Goal: Transaction & Acquisition: Purchase product/service

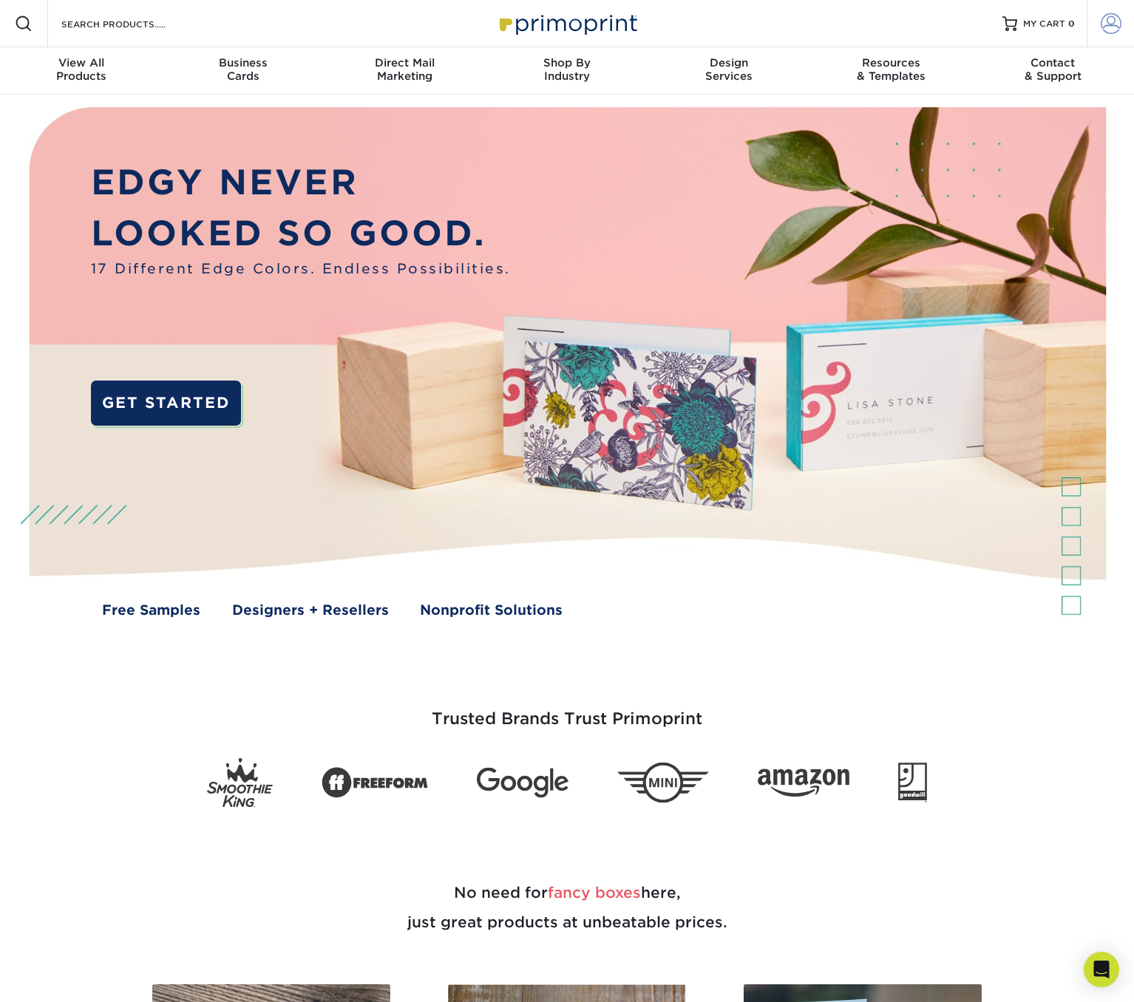
click at [1107, 20] on span at bounding box center [1111, 23] width 21 height 21
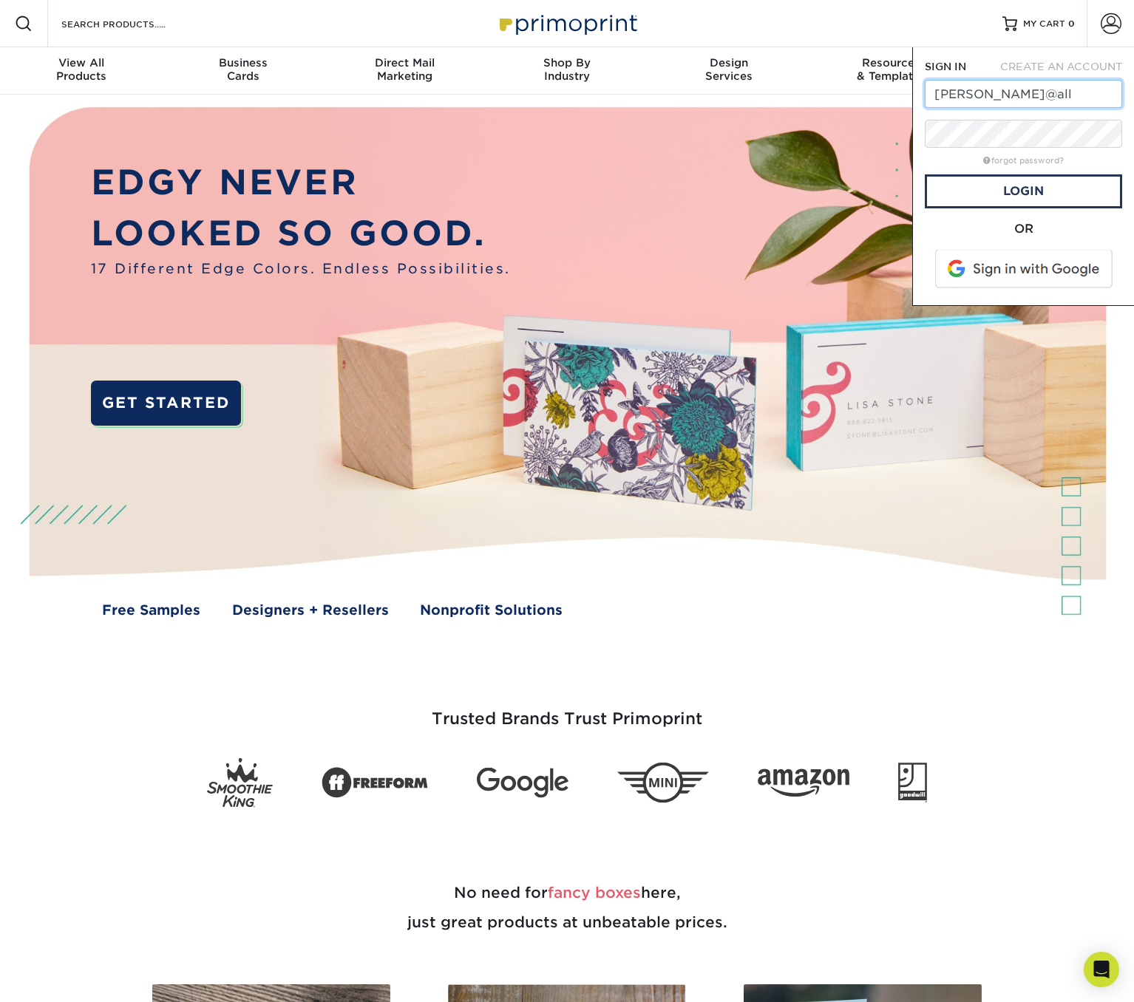
type input "[PERSON_NAME][EMAIL_ADDRESS][DOMAIN_NAME]"
click at [982, 188] on link "Login" at bounding box center [1023, 191] width 197 height 34
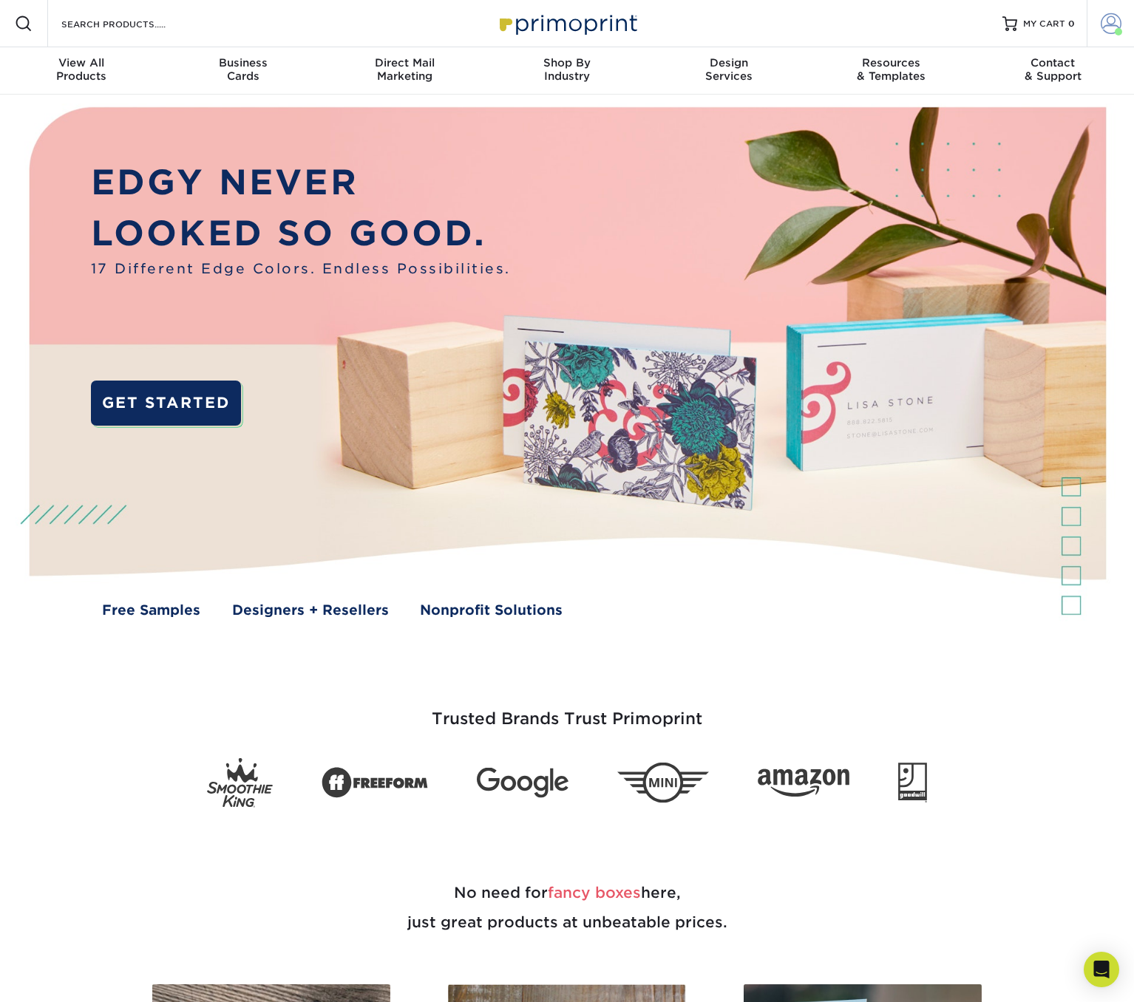
click at [1114, 22] on span at bounding box center [1111, 23] width 21 height 21
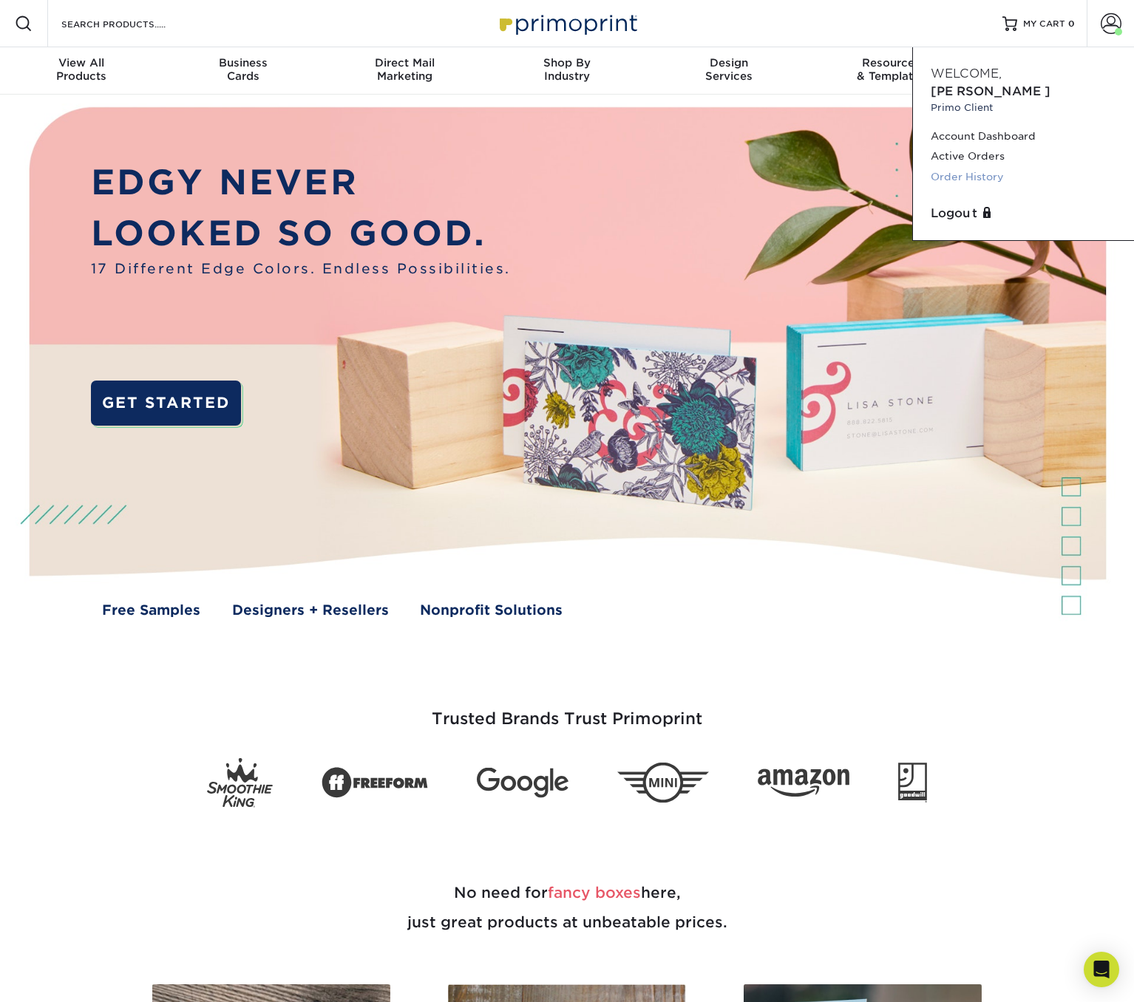
click at [961, 167] on link "Order History" at bounding box center [1024, 177] width 186 height 20
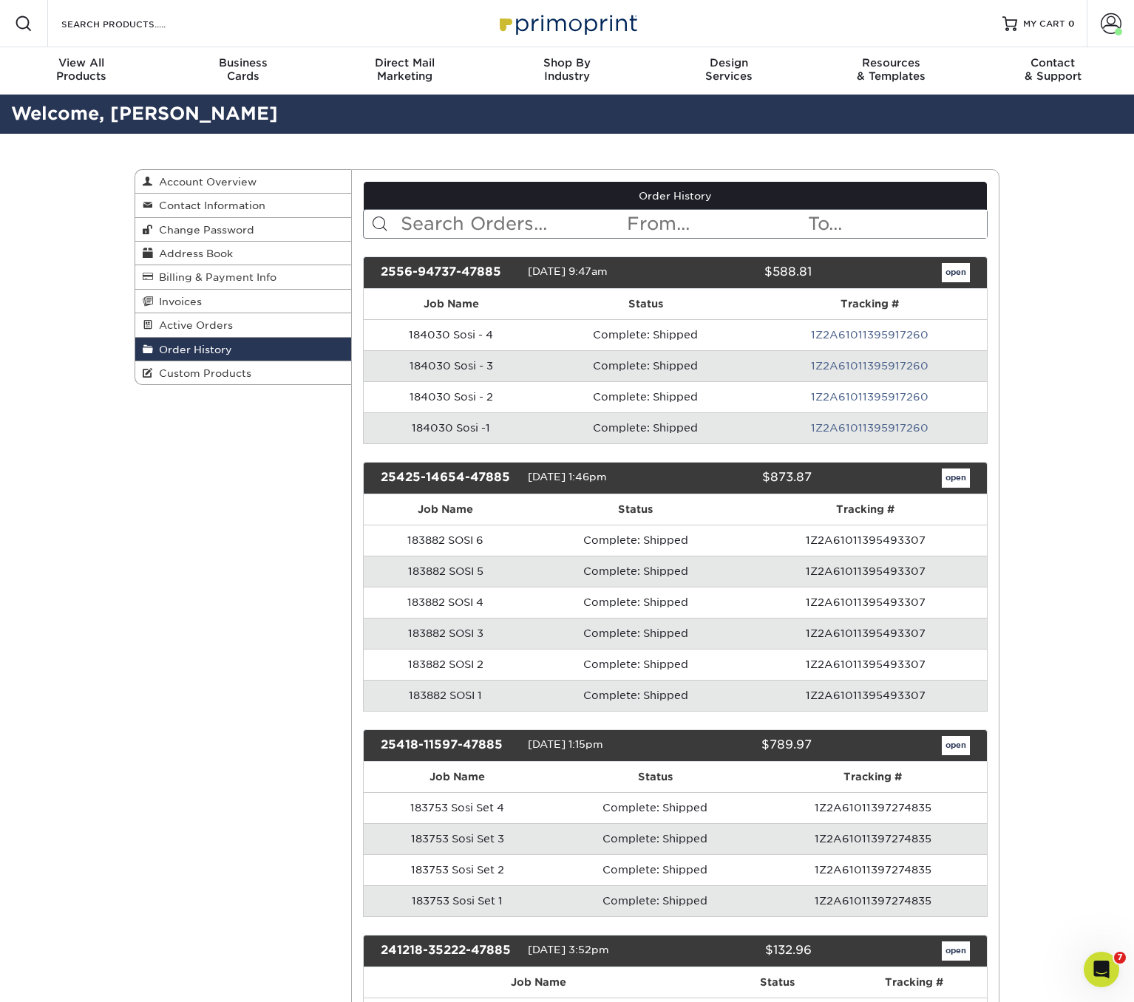
click at [520, 222] on input "text" at bounding box center [512, 224] width 227 height 28
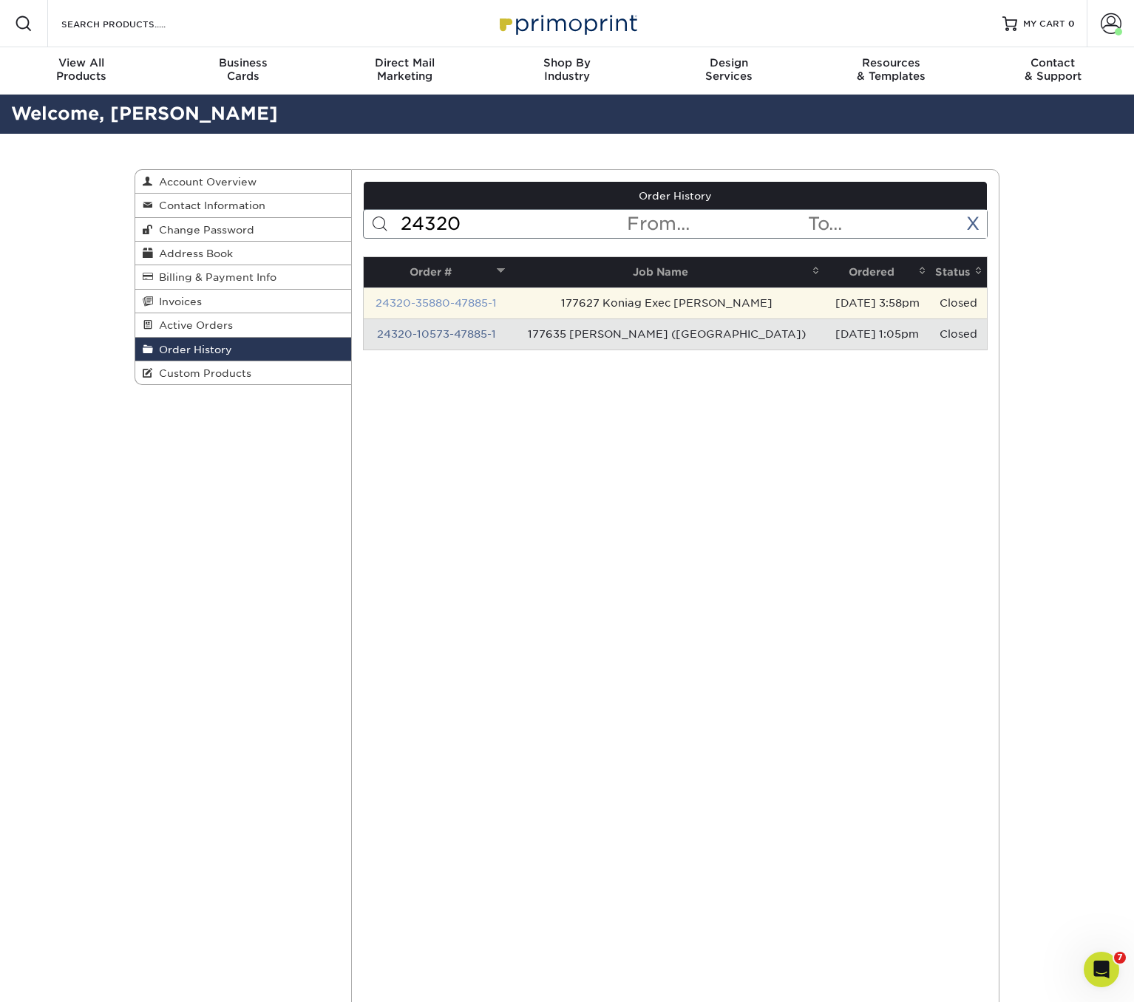
type input "24320"
click at [446, 302] on link "24320-35880-47885-1" at bounding box center [435, 303] width 121 height 12
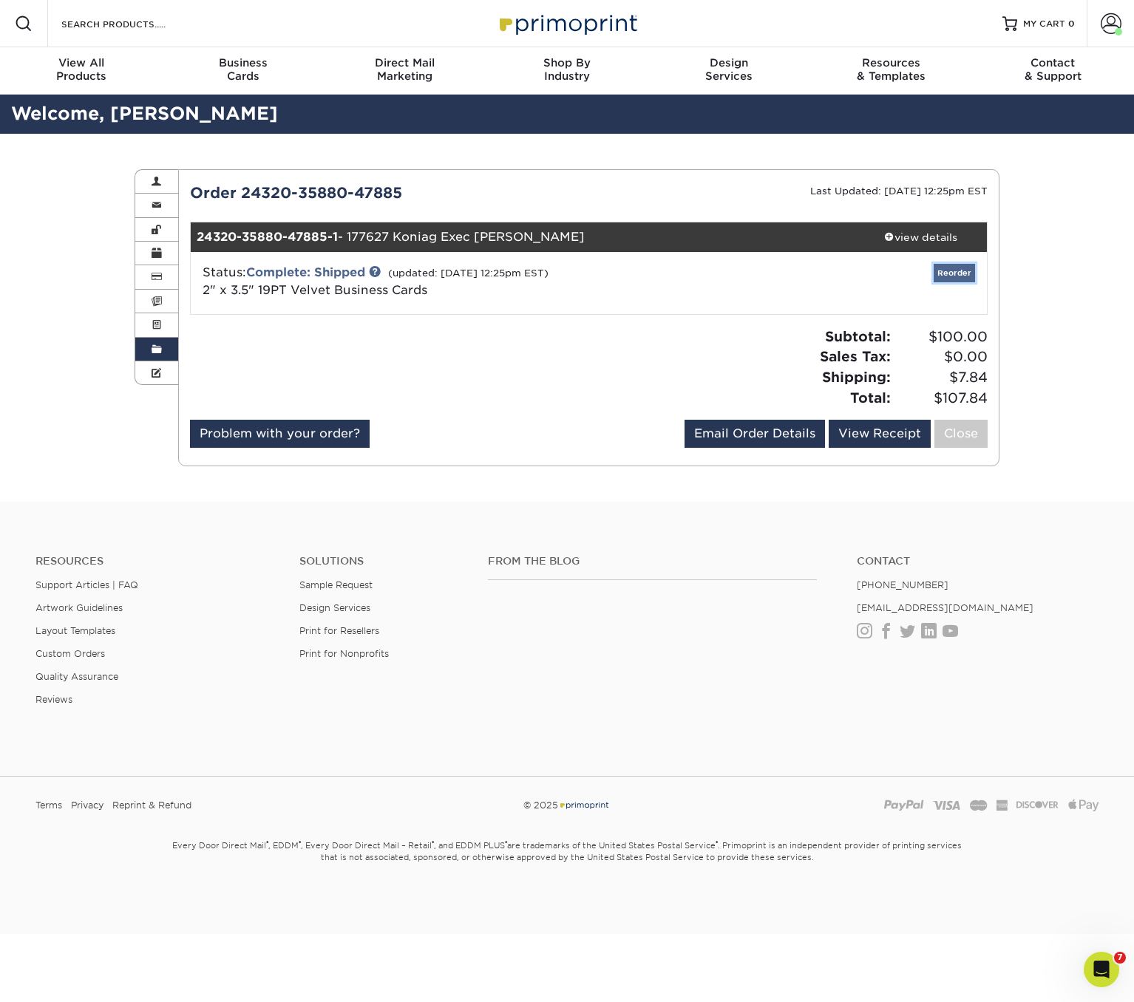
click at [957, 271] on link "Reorder" at bounding box center [954, 273] width 41 height 18
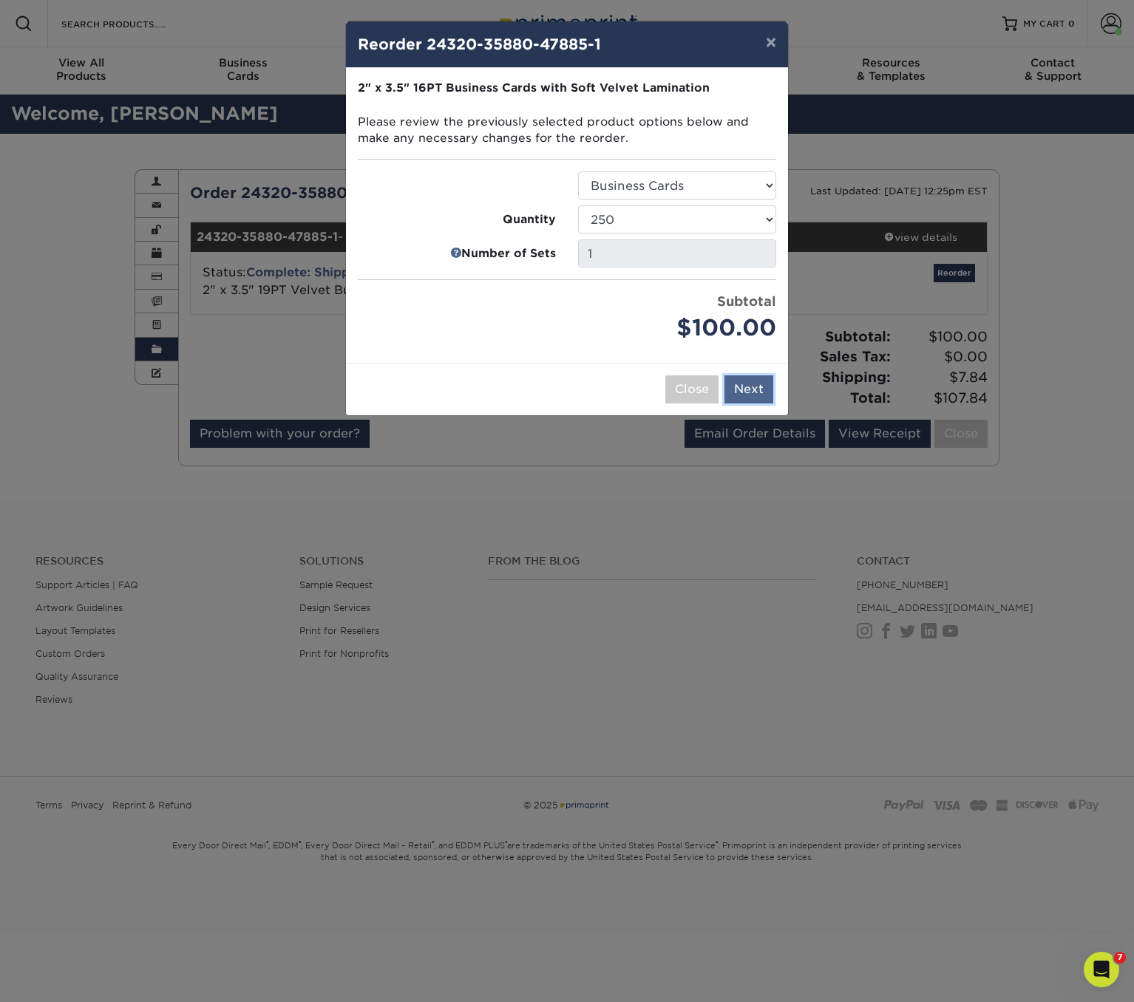
click at [746, 387] on button "Next" at bounding box center [748, 389] width 49 height 28
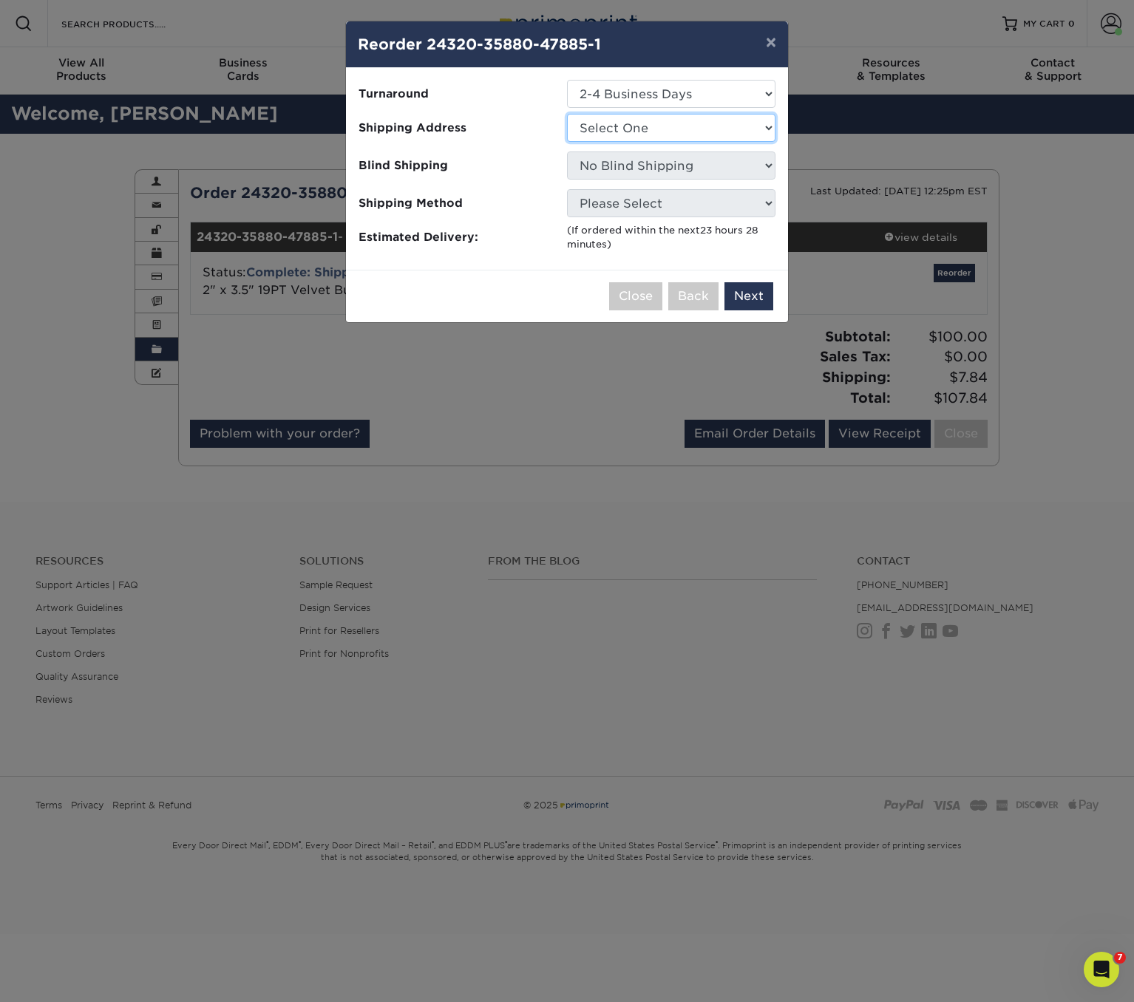
click at [612, 124] on select "Select One Alex Carney Allegra Allegra Allegra Dulles Arc Management Aubrey Sco…" at bounding box center [671, 128] width 208 height 28
select select "241230"
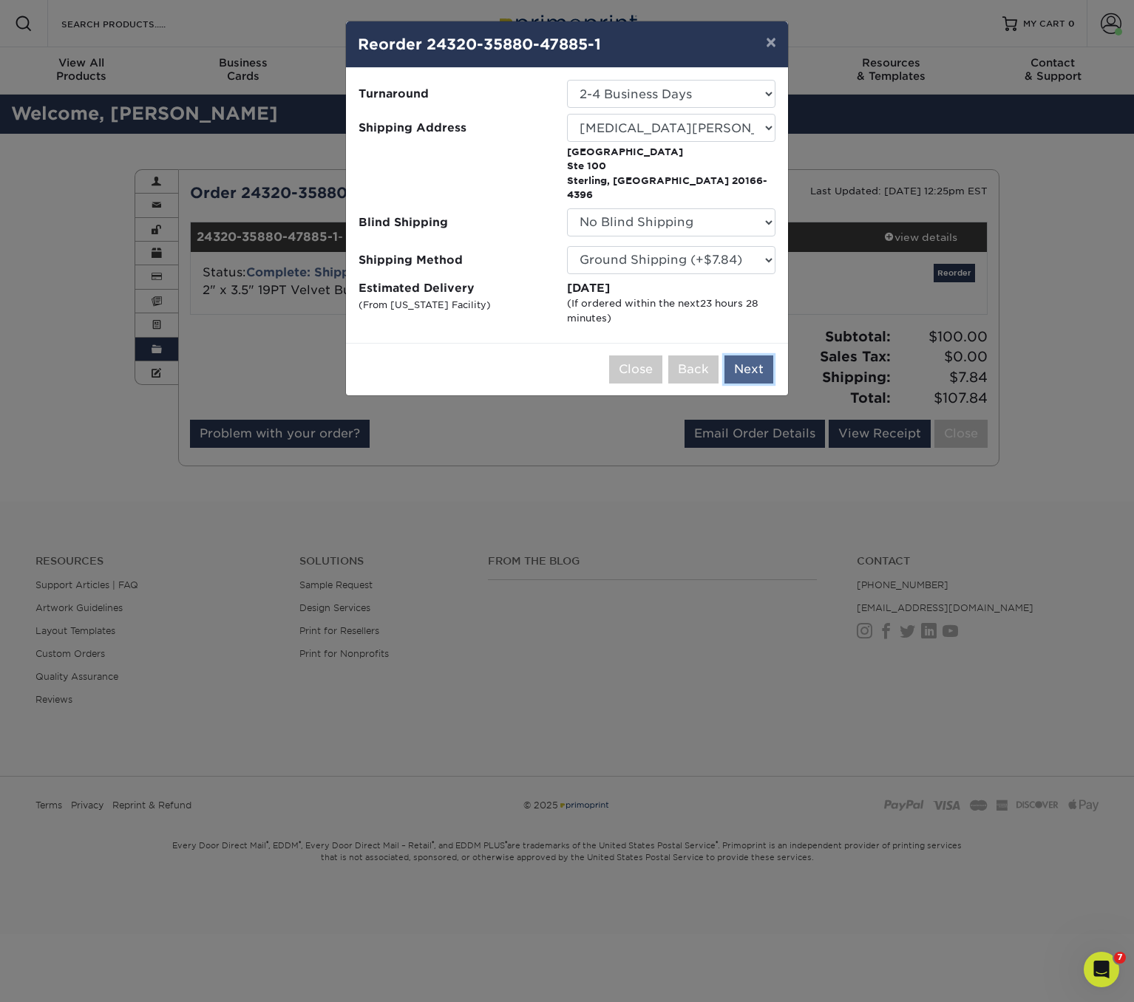
click at [748, 357] on button "Next" at bounding box center [748, 370] width 49 height 28
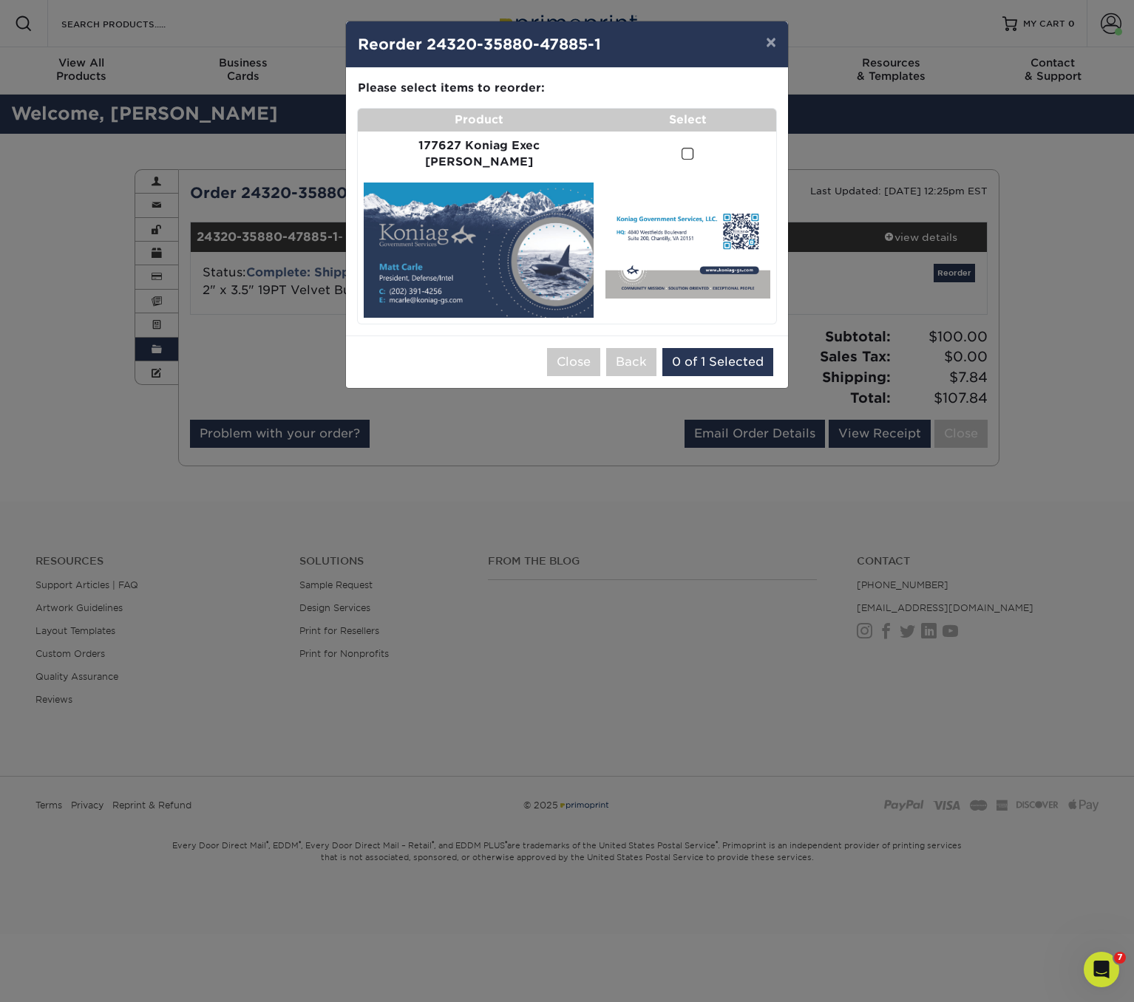
click at [681, 147] on span at bounding box center [687, 154] width 13 height 14
click at [0, 0] on input "checkbox" at bounding box center [0, 0] width 0 height 0
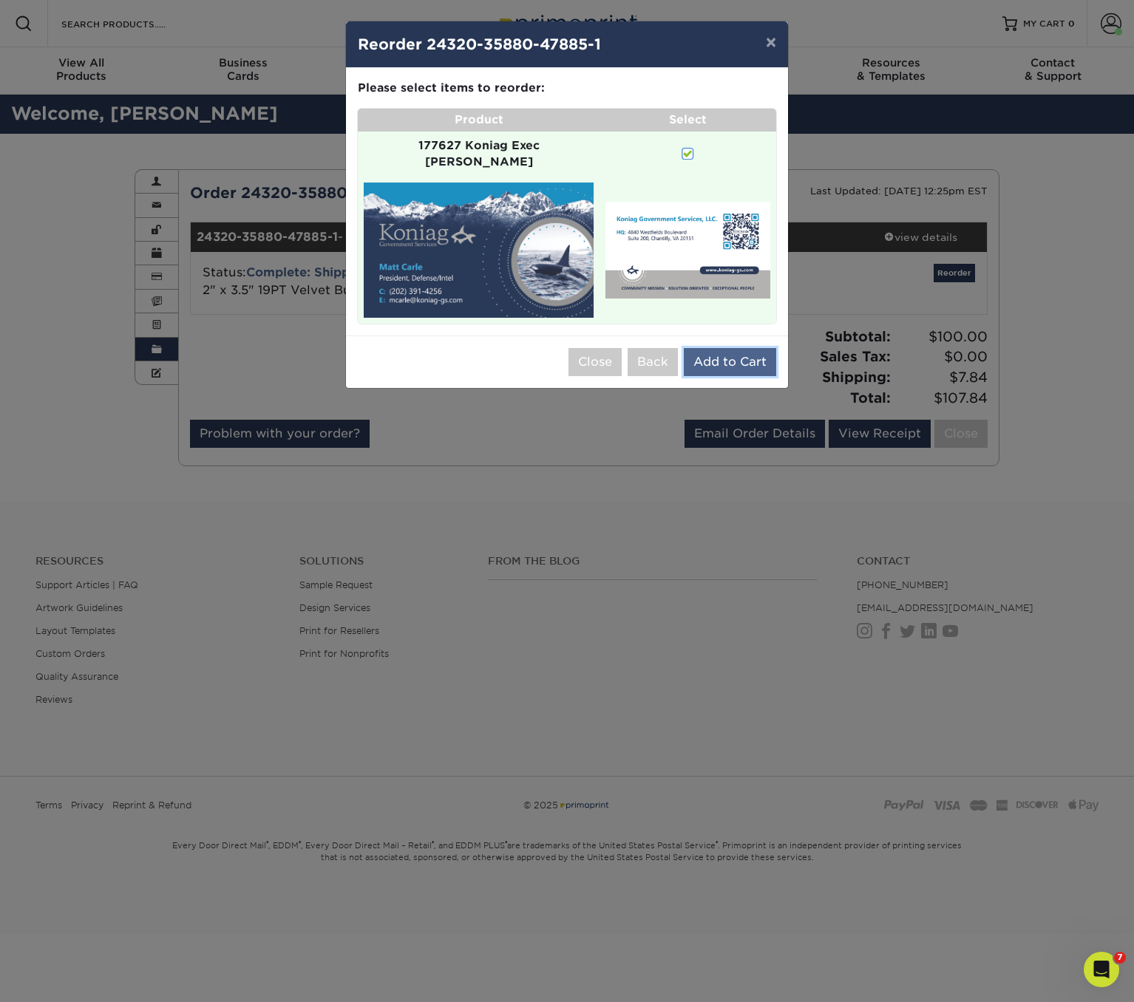
click at [715, 348] on button "Add to Cart" at bounding box center [730, 362] width 92 height 28
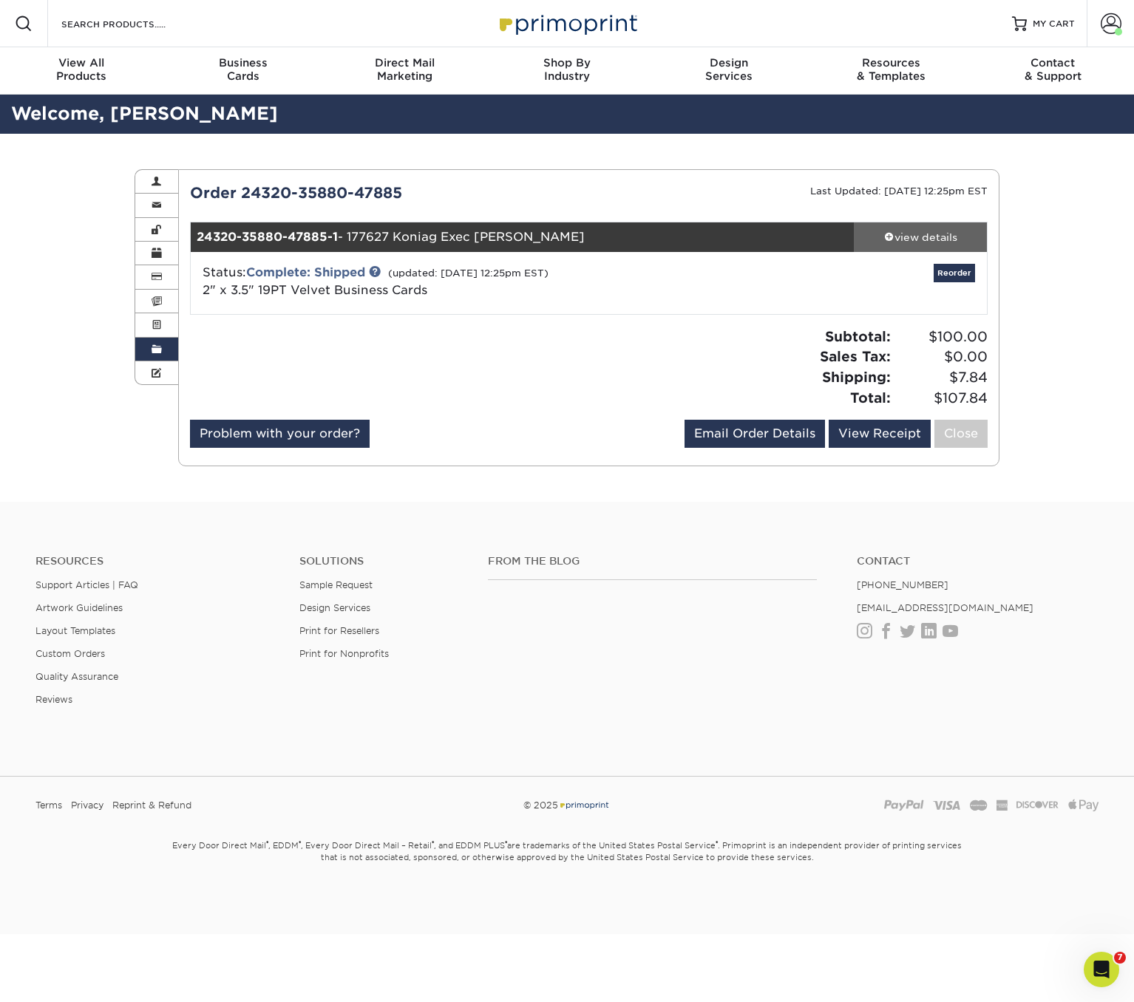
click at [896, 234] on div "view details" at bounding box center [920, 237] width 133 height 15
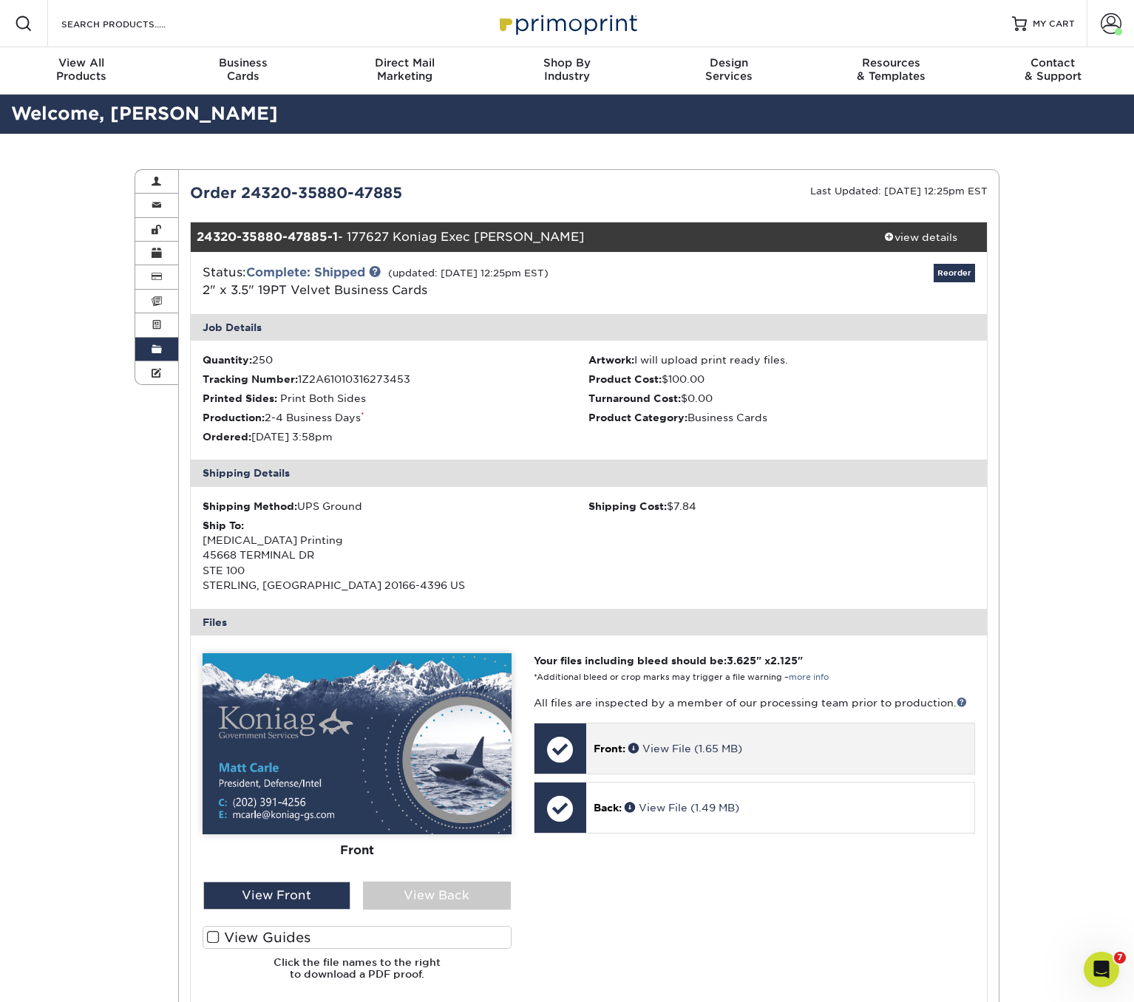
click at [785, 747] on p "Front: View File (1.65 MB)" at bounding box center [780, 748] width 373 height 15
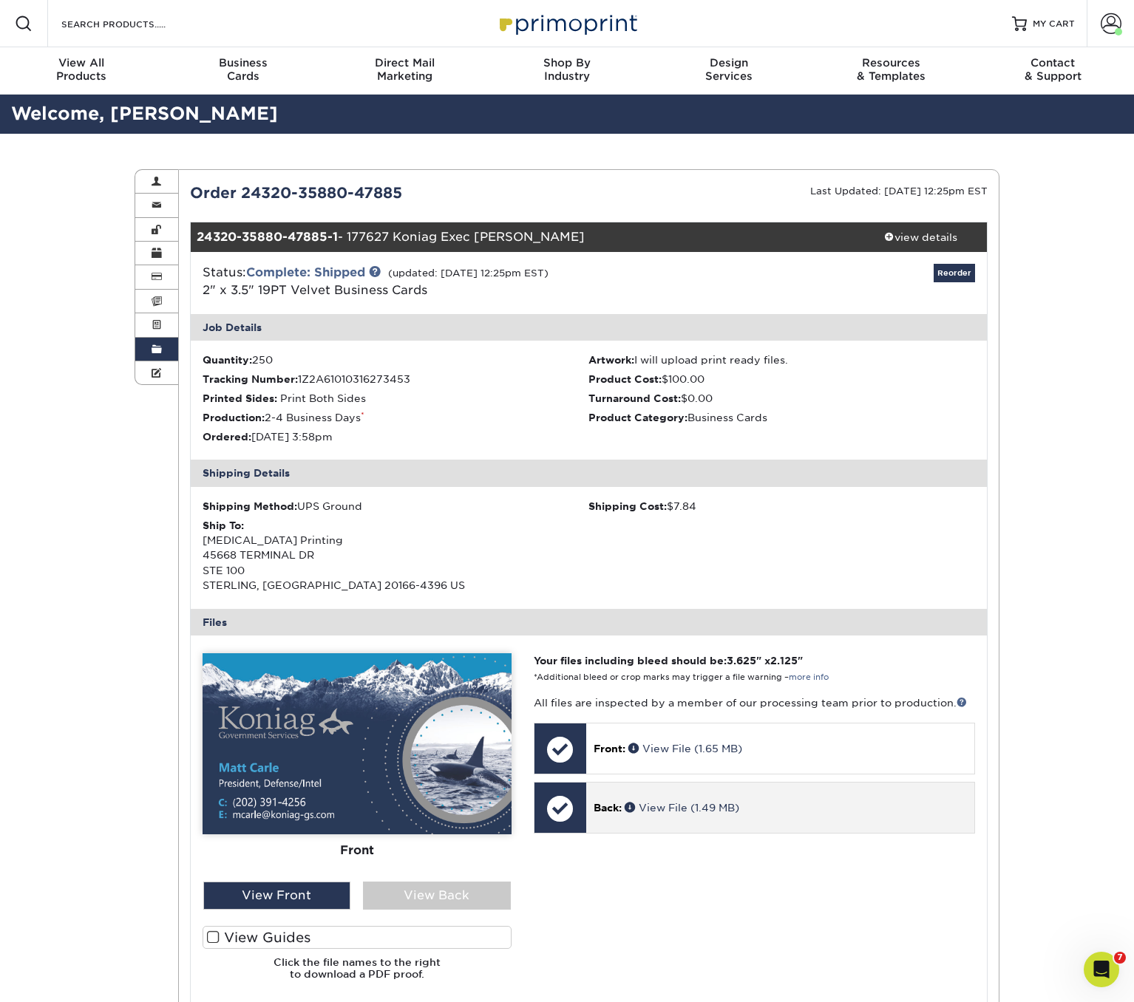
click at [815, 814] on p "Back: View File (1.49 MB)" at bounding box center [780, 807] width 373 height 15
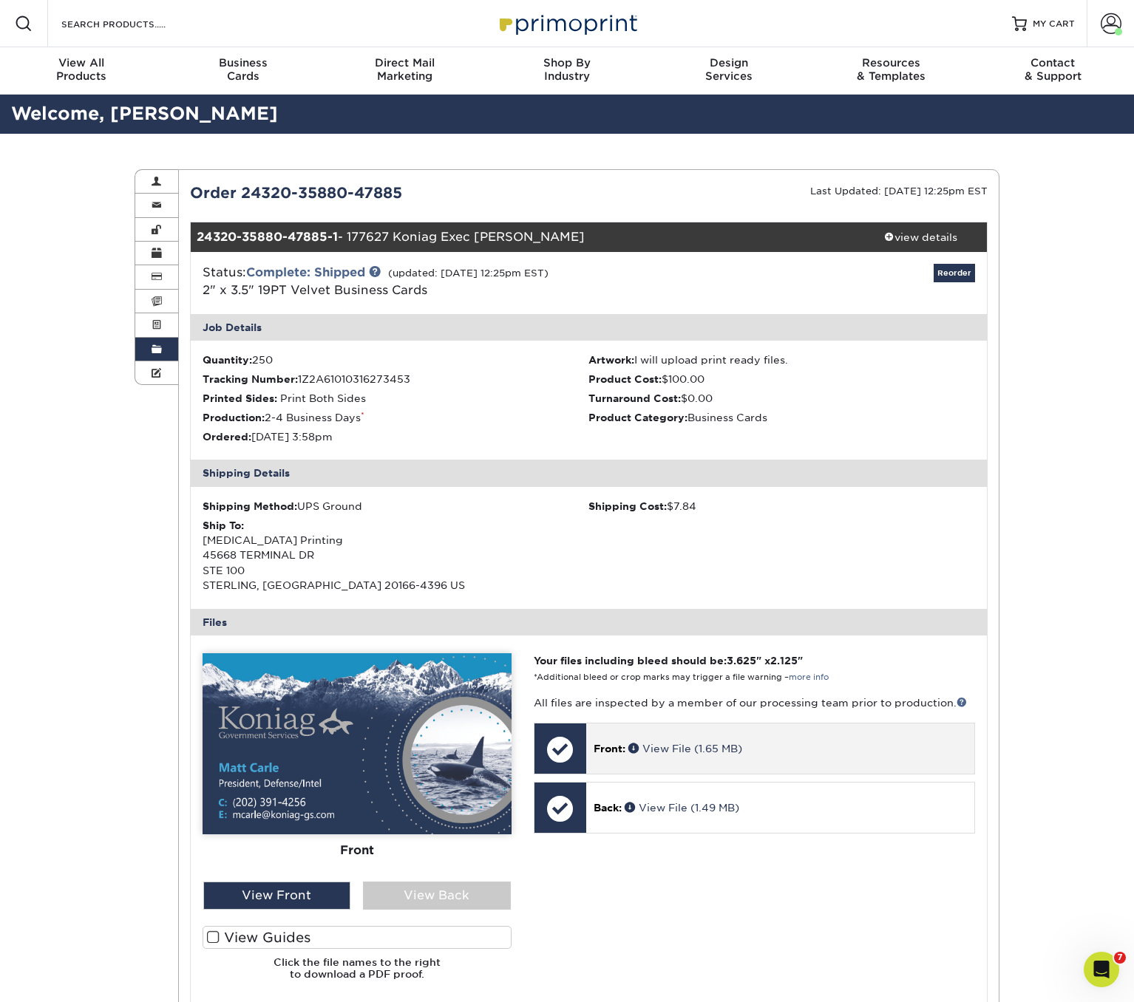
click at [749, 739] on div "Front: View File (1.65 MB)" at bounding box center [780, 749] width 388 height 50
click at [698, 748] on link "View File (1.65 MB)" at bounding box center [685, 749] width 114 height 12
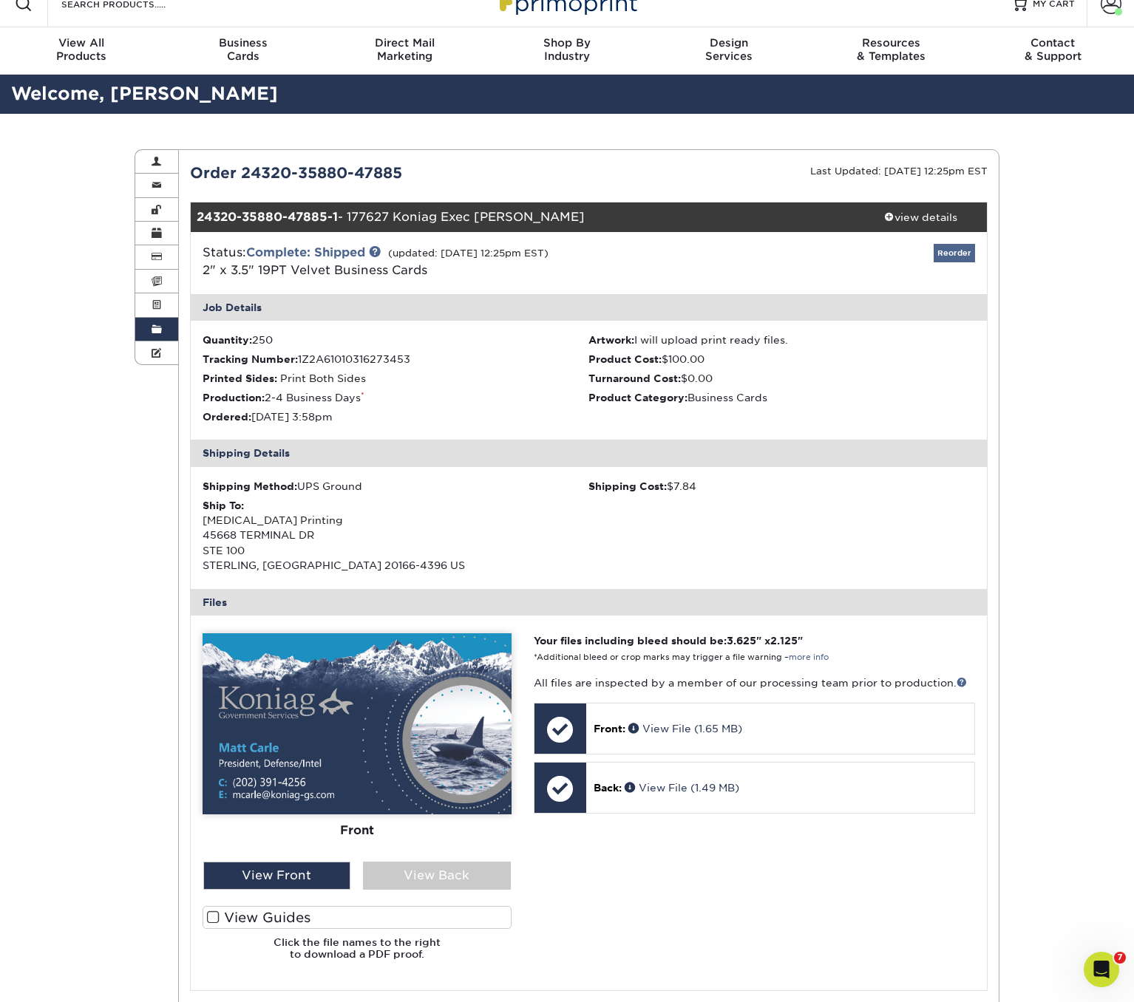
scroll to position [24, 0]
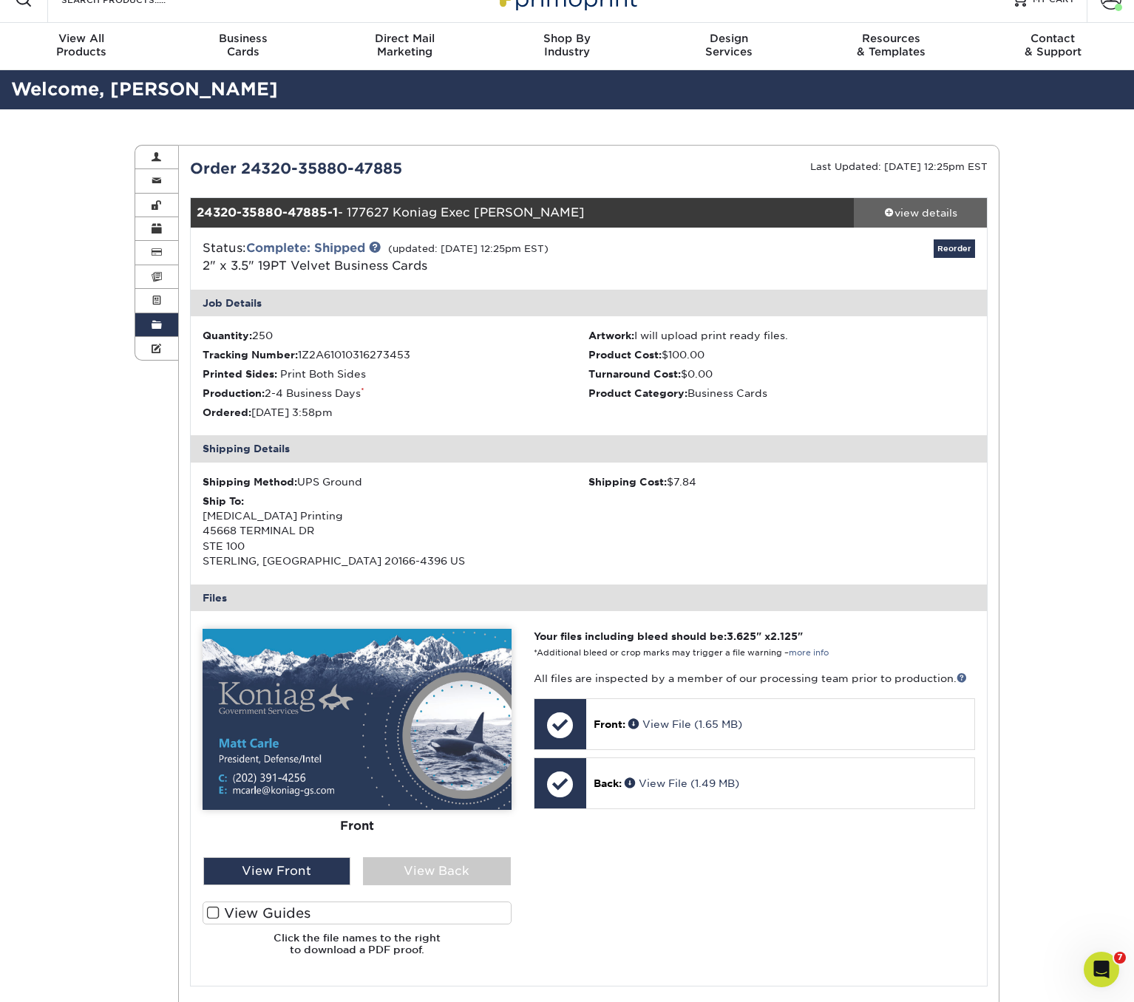
click at [939, 211] on div "view details" at bounding box center [920, 212] width 133 height 15
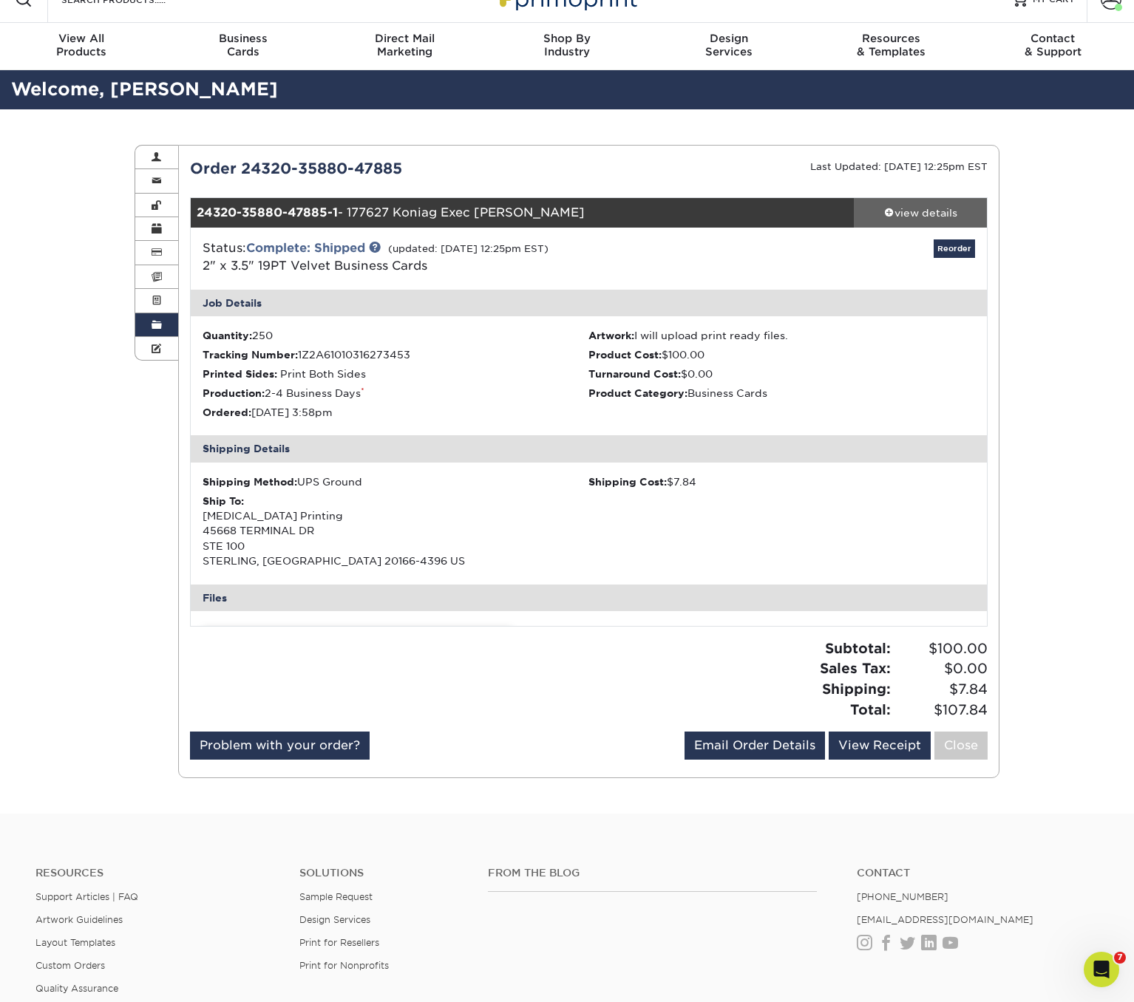
scroll to position [0, 0]
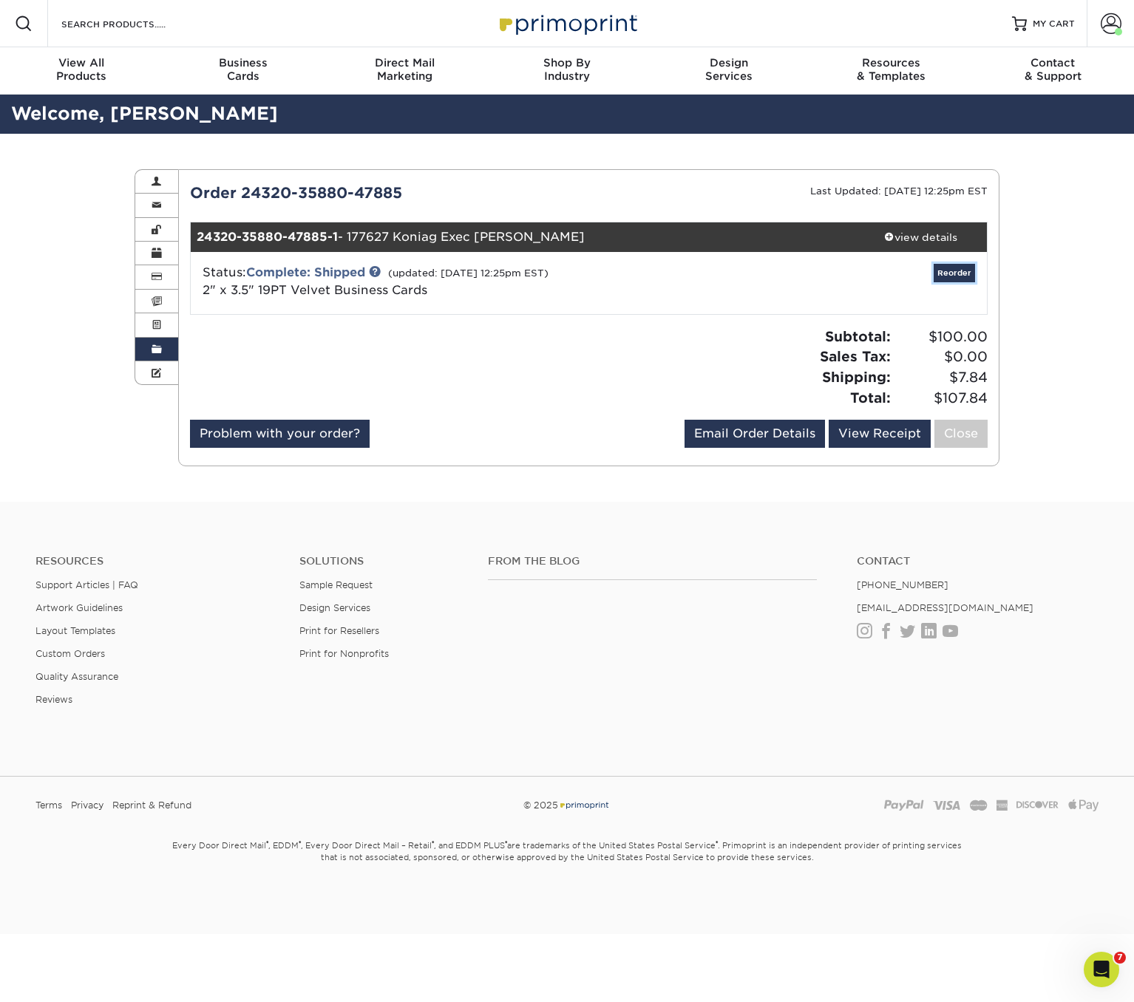
click at [951, 272] on link "Reorder" at bounding box center [954, 273] width 41 height 18
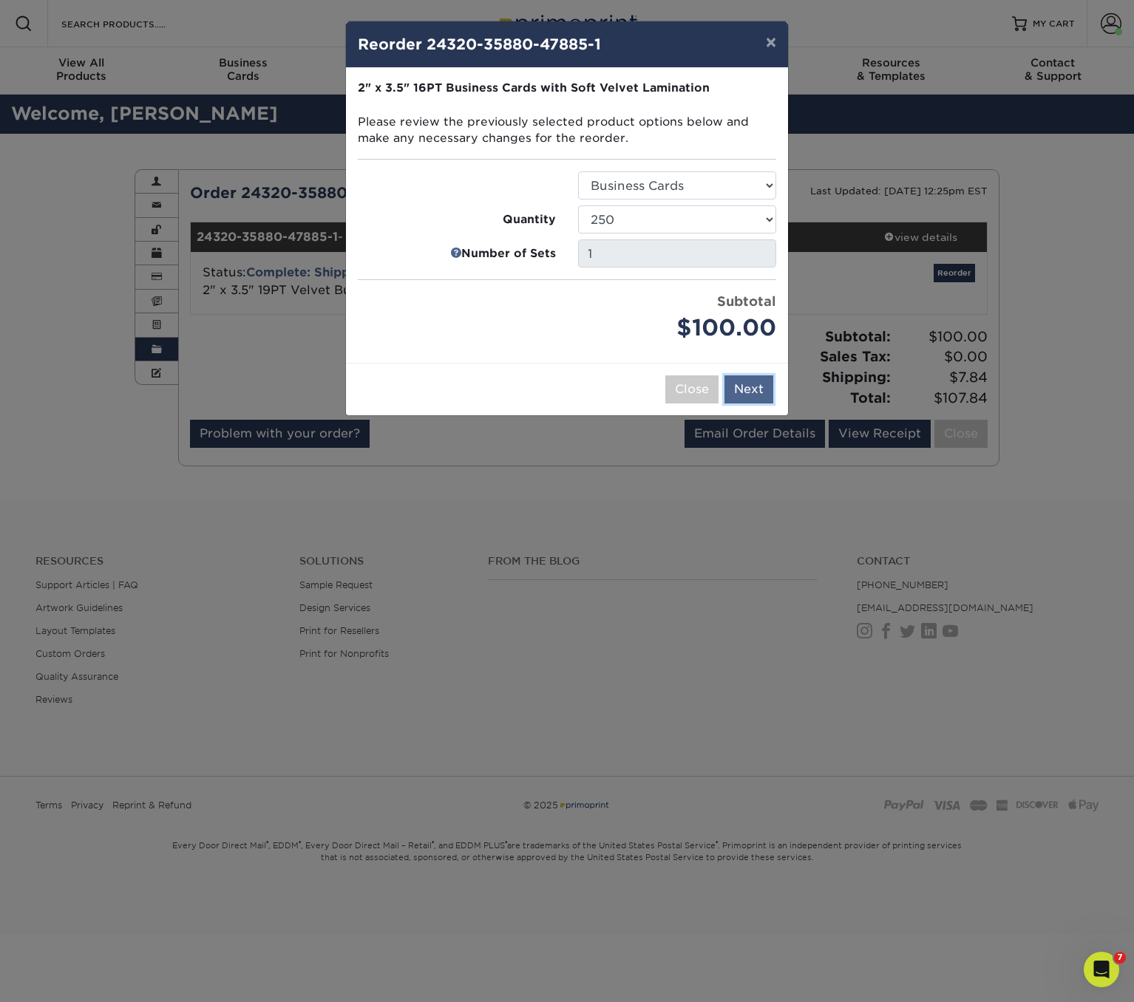
click at [751, 386] on button "Next" at bounding box center [748, 389] width 49 height 28
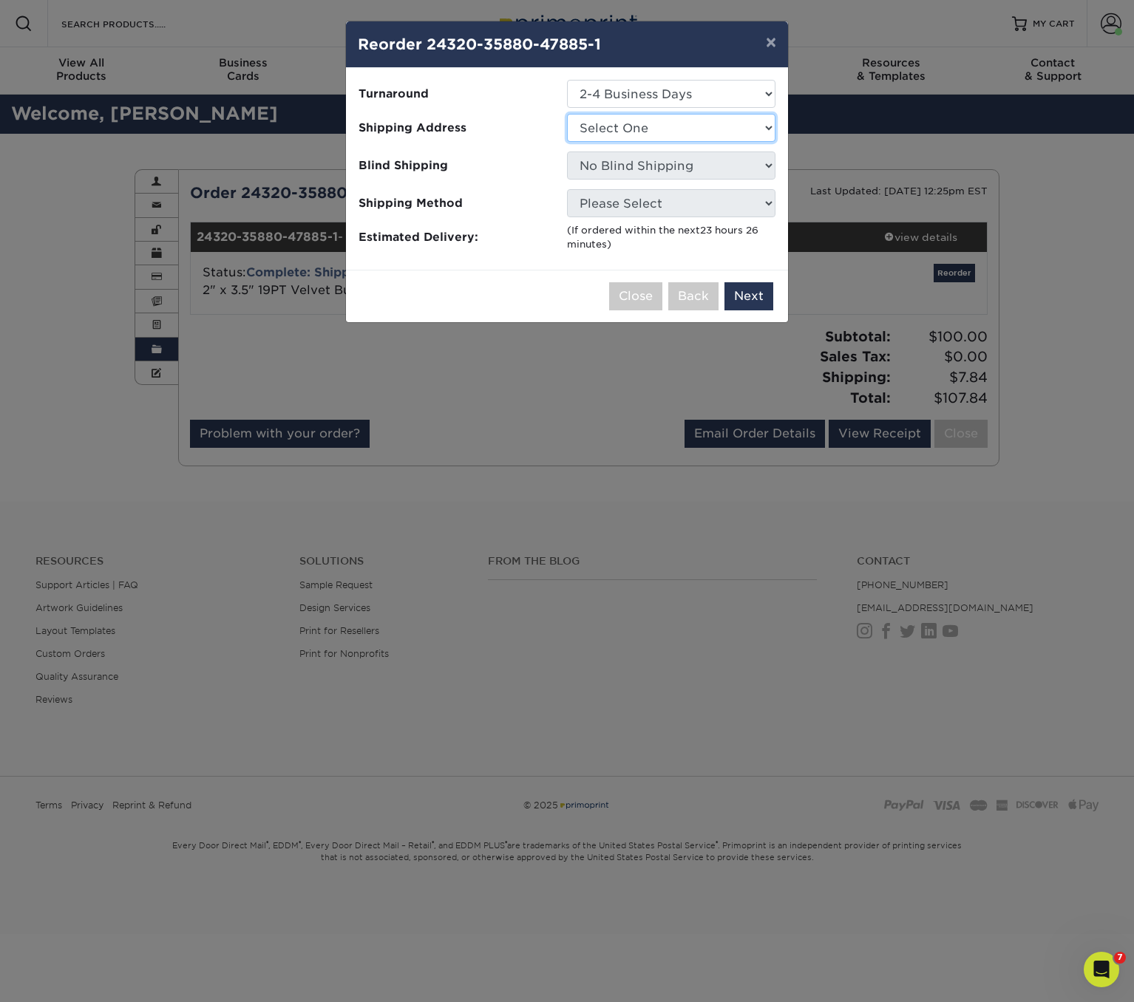
click at [633, 132] on select "Select One Alex Carney Allegra Allegra Allegra Dulles Arc Management Aubrey Sco…" at bounding box center [671, 128] width 208 height 28
select select "241230"
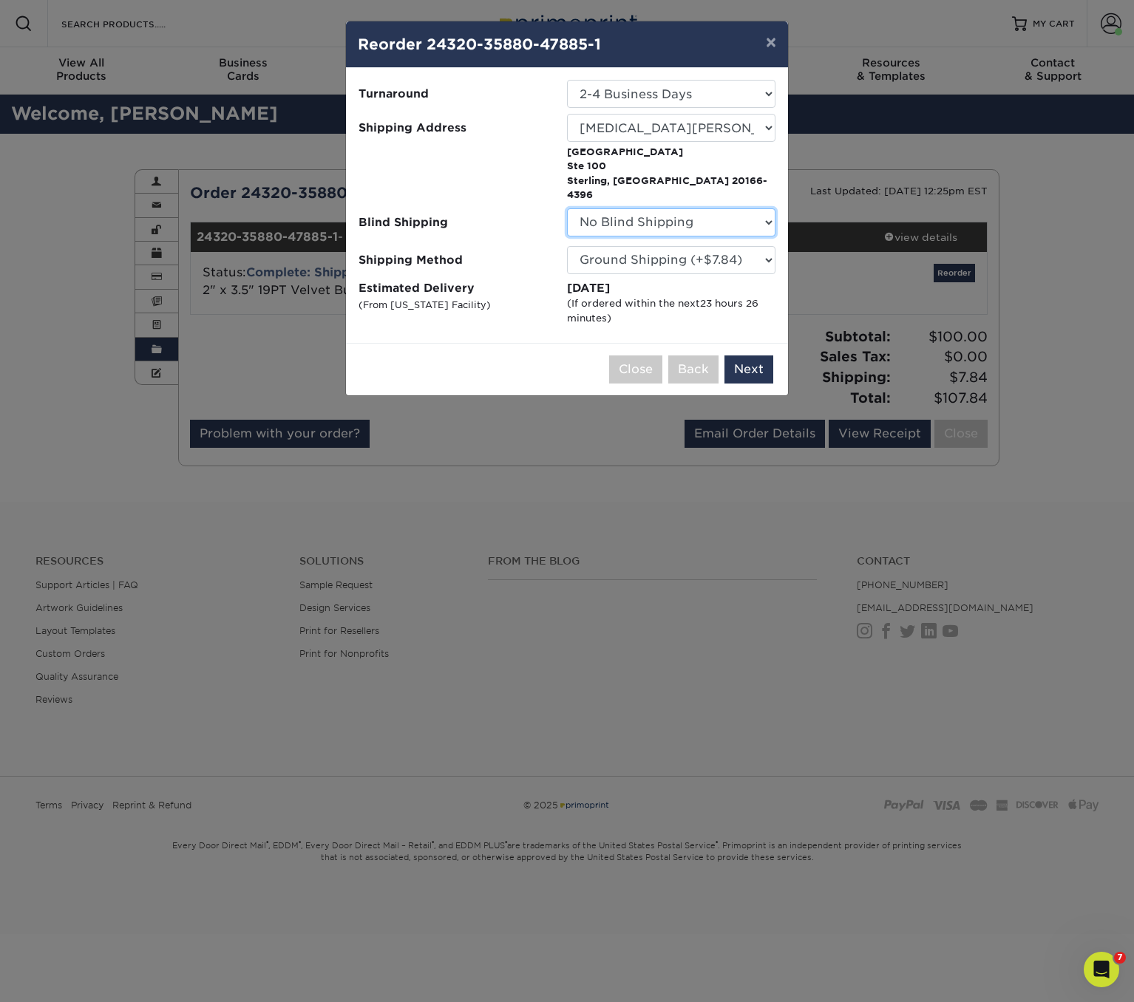
click at [660, 208] on select "No Blind Shipping Alex Carney Allegra Allegra Allegra Dulles Arc Management Aub…" at bounding box center [671, 222] width 208 height 28
select select "241230"
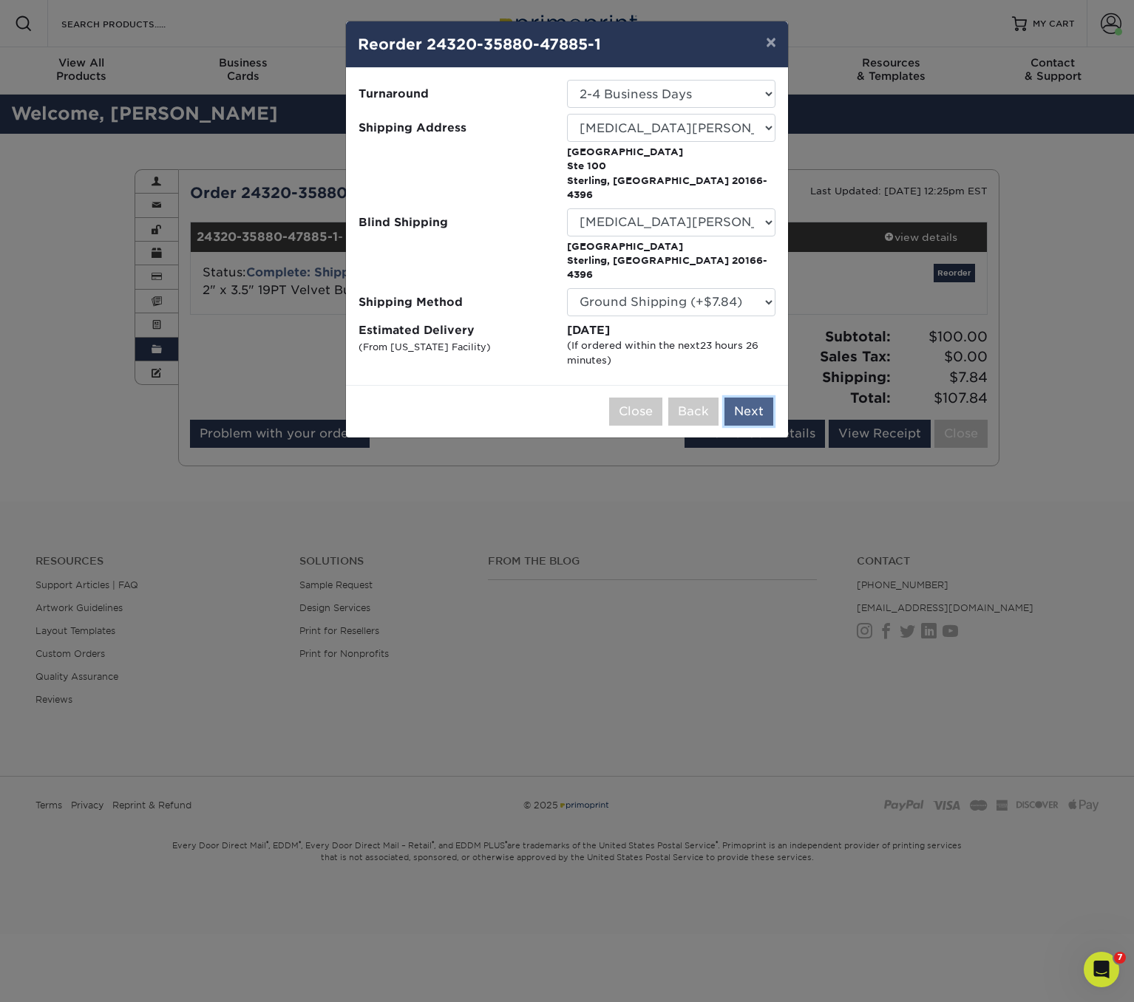
click at [754, 398] on button "Next" at bounding box center [748, 412] width 49 height 28
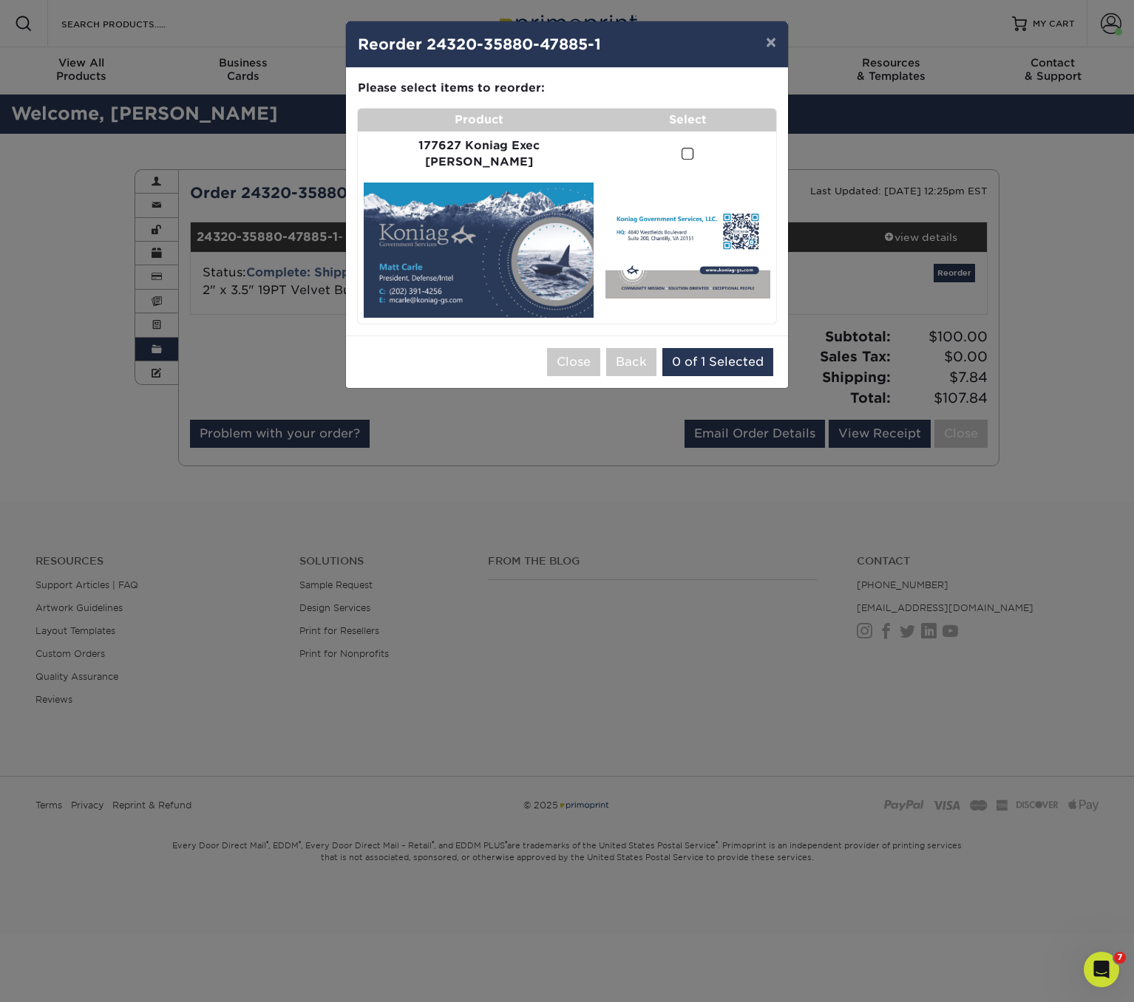
click at [681, 147] on span at bounding box center [687, 154] width 13 height 14
click at [0, 0] on input "checkbox" at bounding box center [0, 0] width 0 height 0
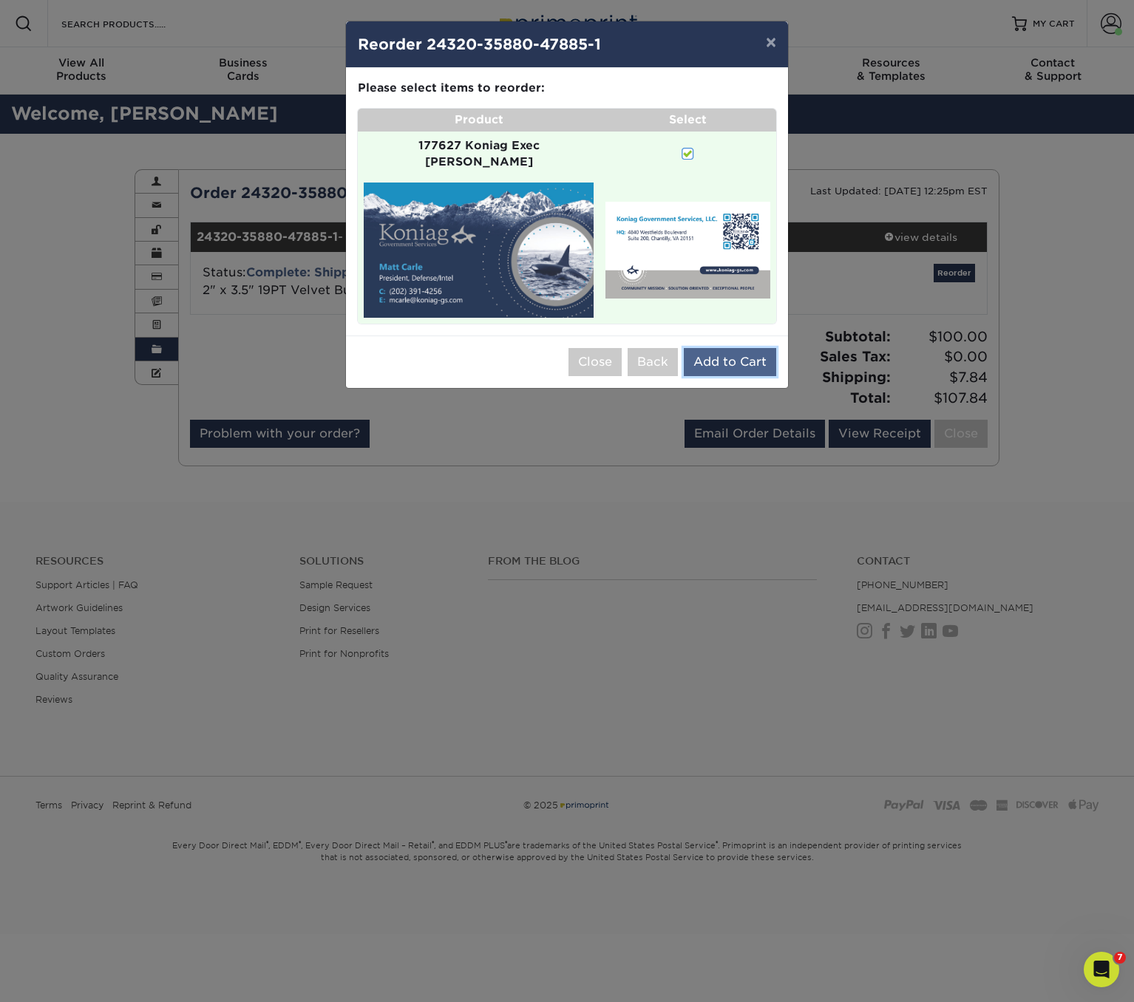
click at [725, 348] on button "Add to Cart" at bounding box center [730, 362] width 92 height 28
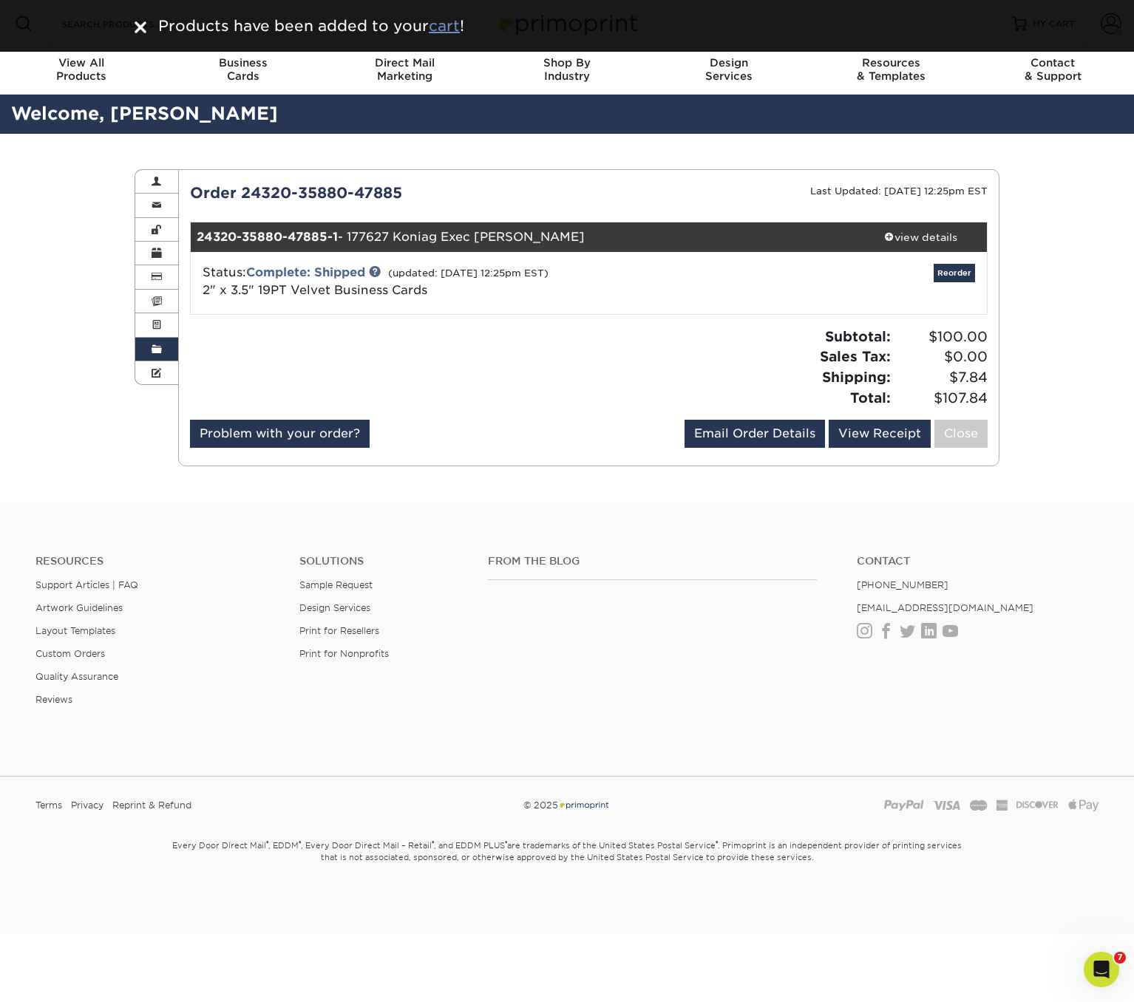
click at [454, 30] on u "cart" at bounding box center [444, 26] width 31 height 18
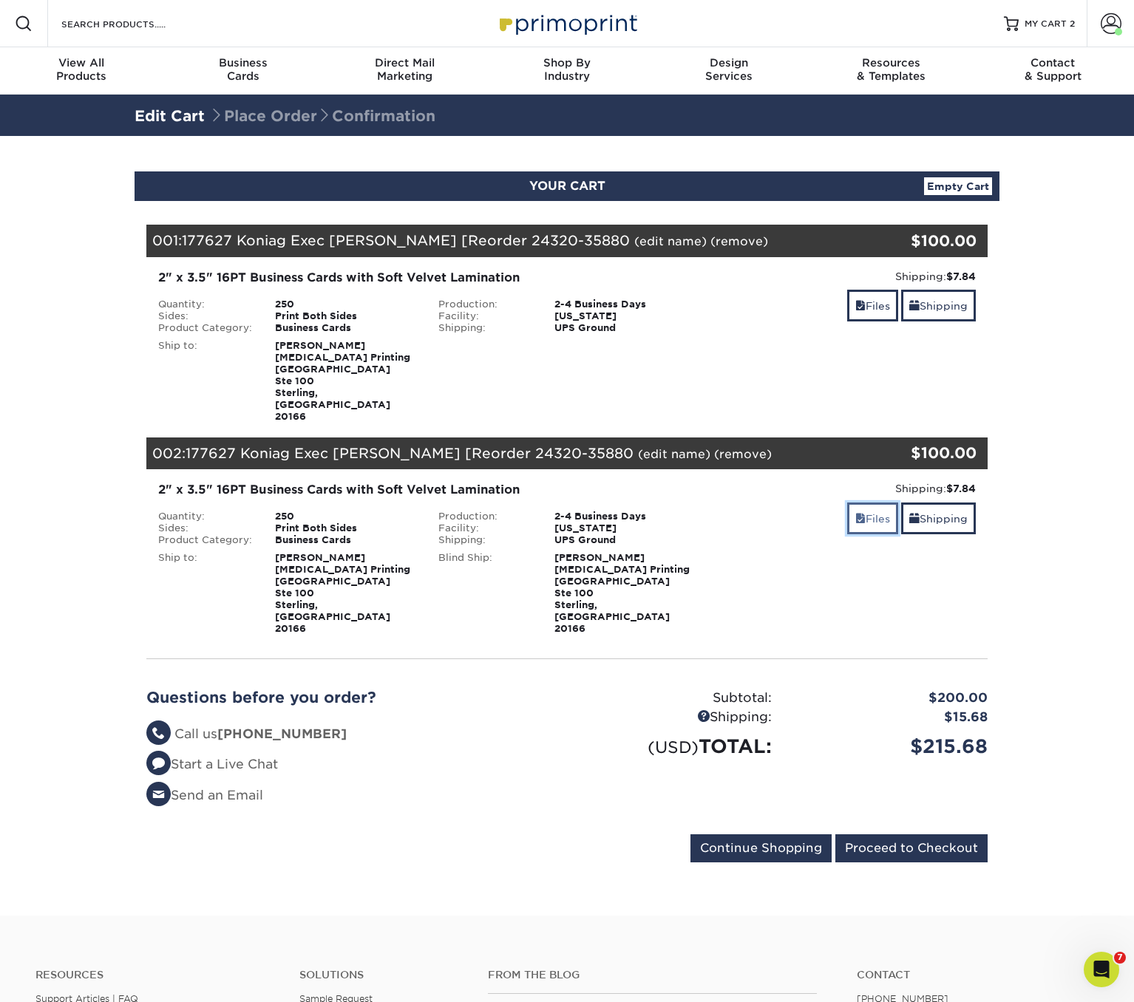
click at [871, 503] on link "Files" at bounding box center [872, 519] width 51 height 32
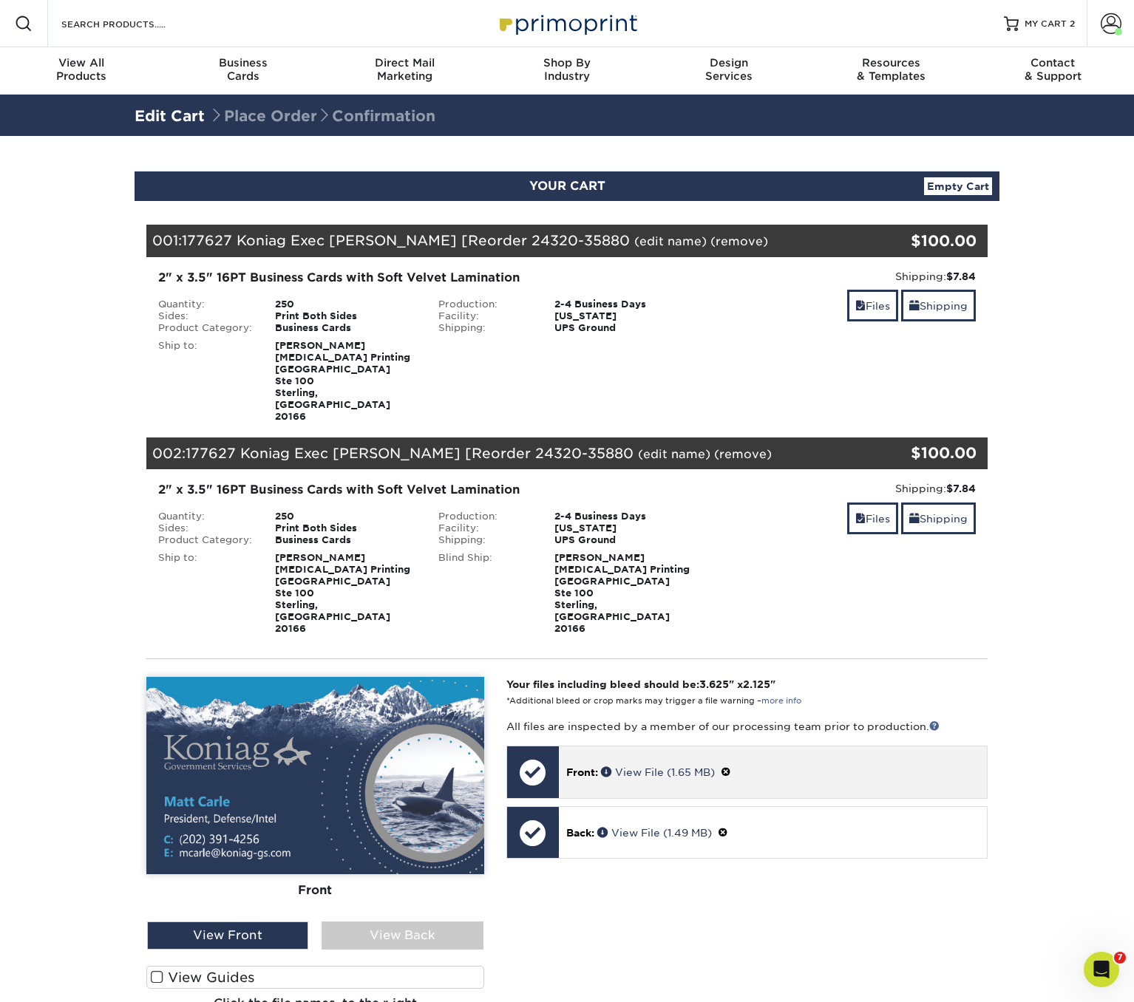
click at [731, 766] on span at bounding box center [726, 772] width 10 height 12
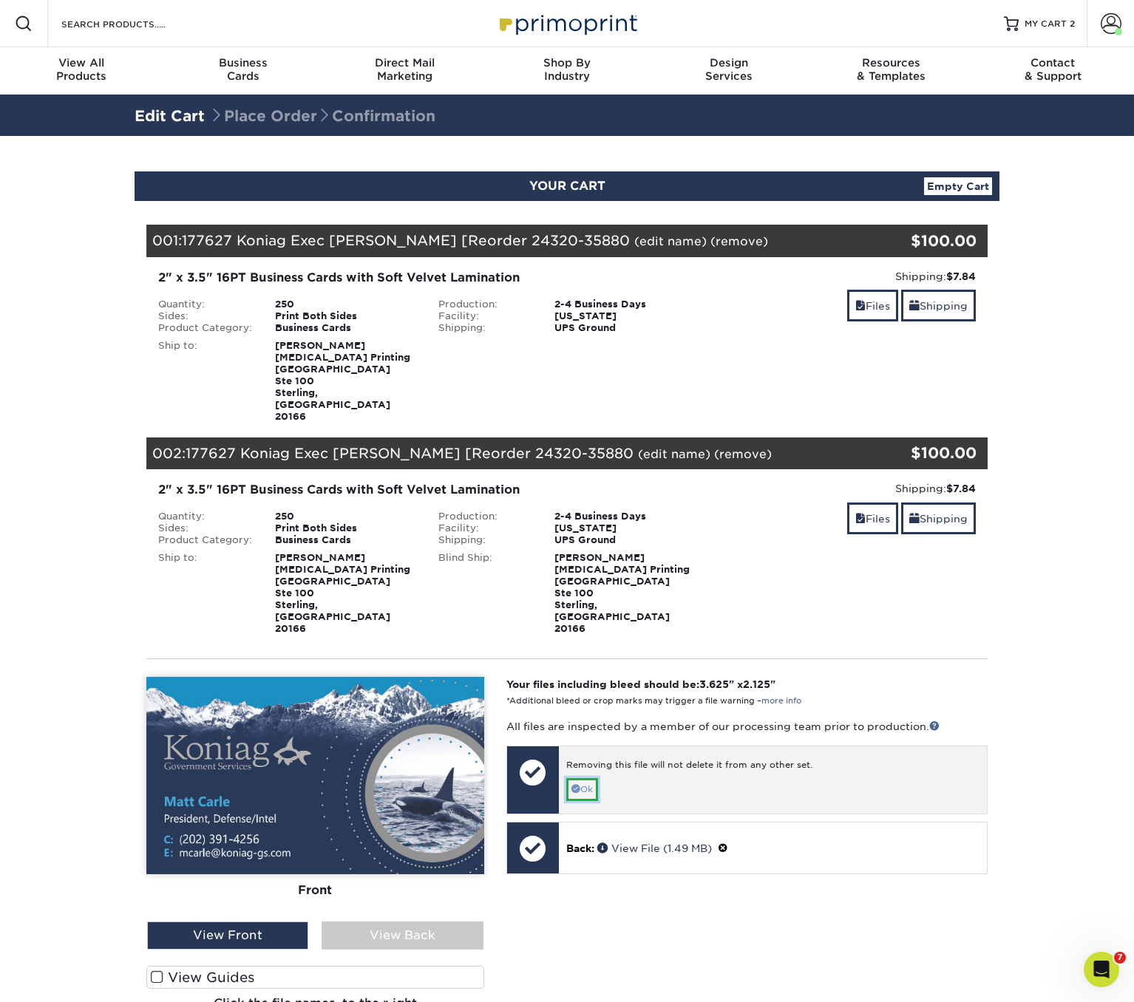
click at [585, 778] on link "Ok" at bounding box center [582, 789] width 32 height 23
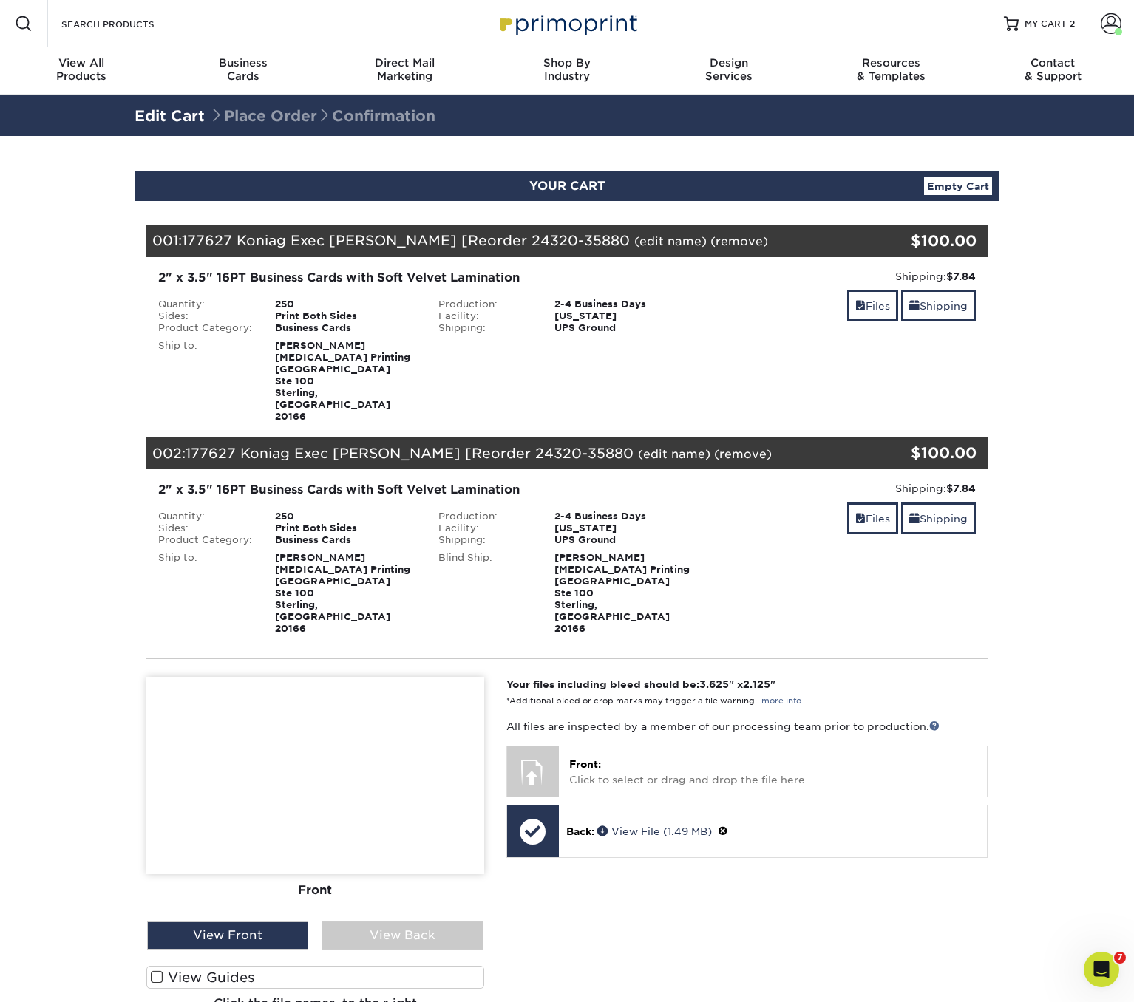
click at [800, 310] on div "Files Shipping" at bounding box center [847, 307] width 258 height 35
click at [710, 242] on link "(remove)" at bounding box center [739, 241] width 58 height 14
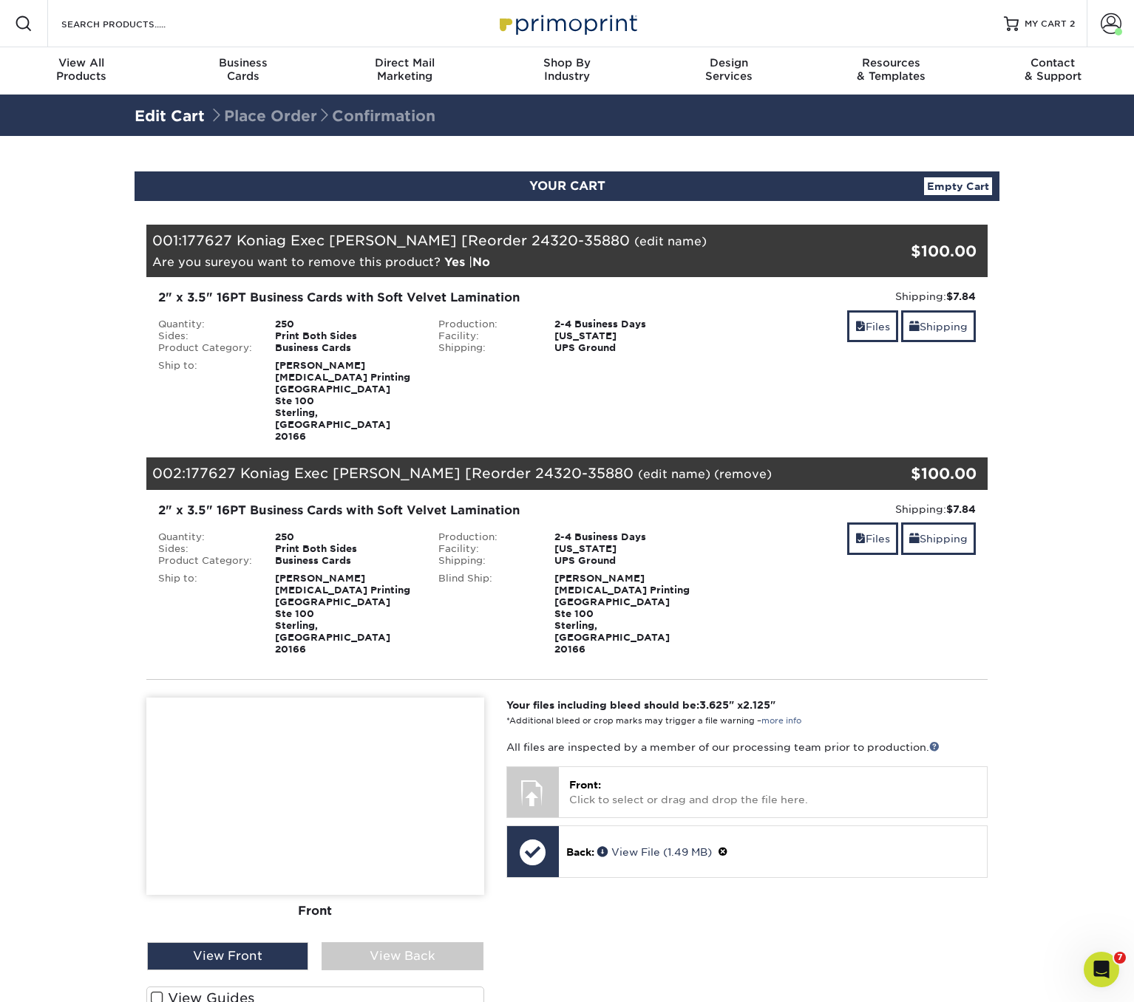
click at [461, 262] on link "Yes" at bounding box center [454, 262] width 21 height 14
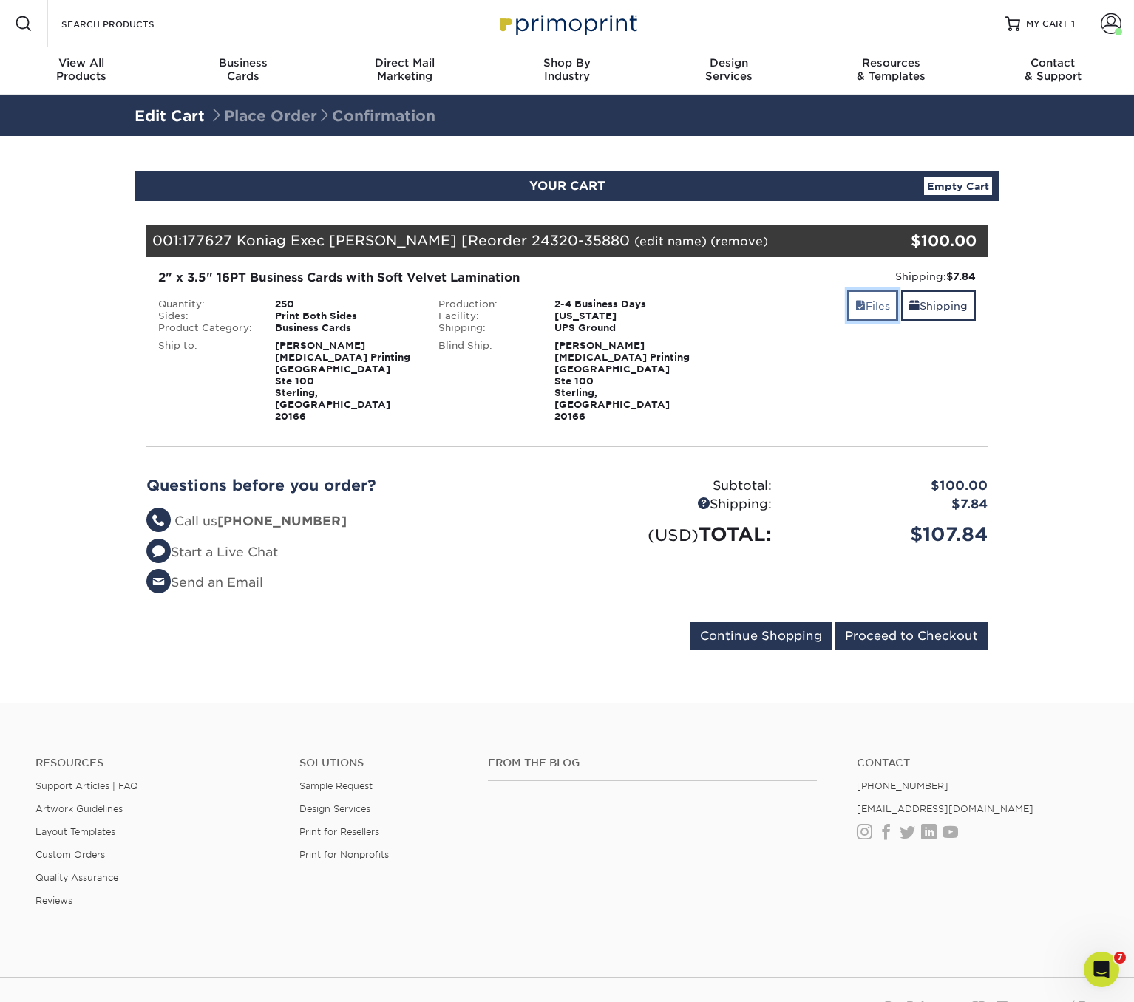
click at [855, 310] on span at bounding box center [860, 306] width 10 height 12
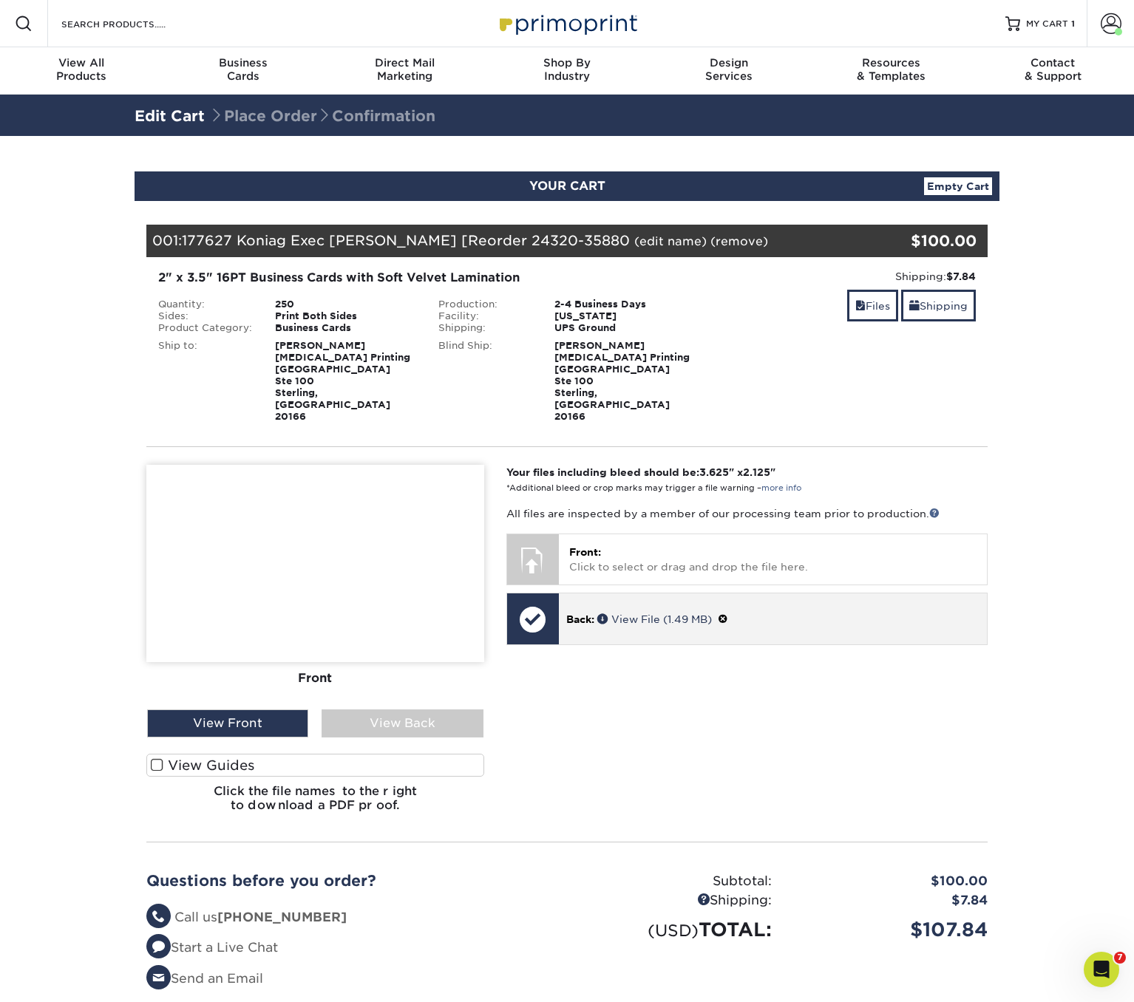
click at [790, 611] on p "Back: View File (1.49 MB)" at bounding box center [772, 619] width 413 height 16
click at [650, 613] on link "View File (1.49 MB)" at bounding box center [654, 619] width 115 height 12
click at [636, 241] on link "(edit name)" at bounding box center [670, 241] width 72 height 14
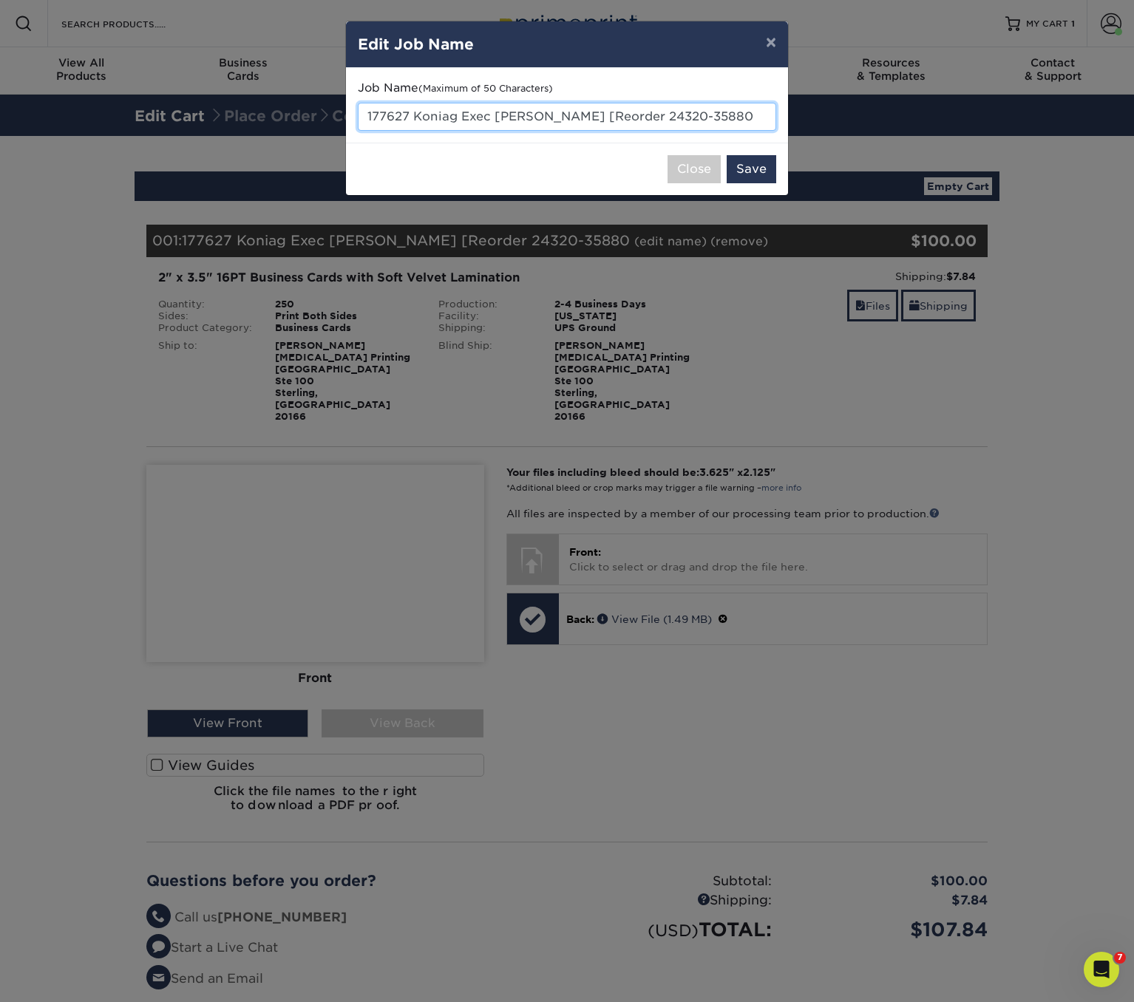
drag, startPoint x: 413, startPoint y: 115, endPoint x: 345, endPoint y: 115, distance: 68.0
click at [345, 115] on div "× Edit Job Name Job Name (Maximum of 50 Characters) 177627 Koniag Exec Matt Car…" at bounding box center [566, 108] width 443 height 175
paste input "85954"
drag, startPoint x: 496, startPoint y: 113, endPoint x: 727, endPoint y: 112, distance: 230.6
click at [727, 112] on input "185954 Koniag Exec Matt Carle [Reorder 24320-35880" at bounding box center [567, 117] width 418 height 28
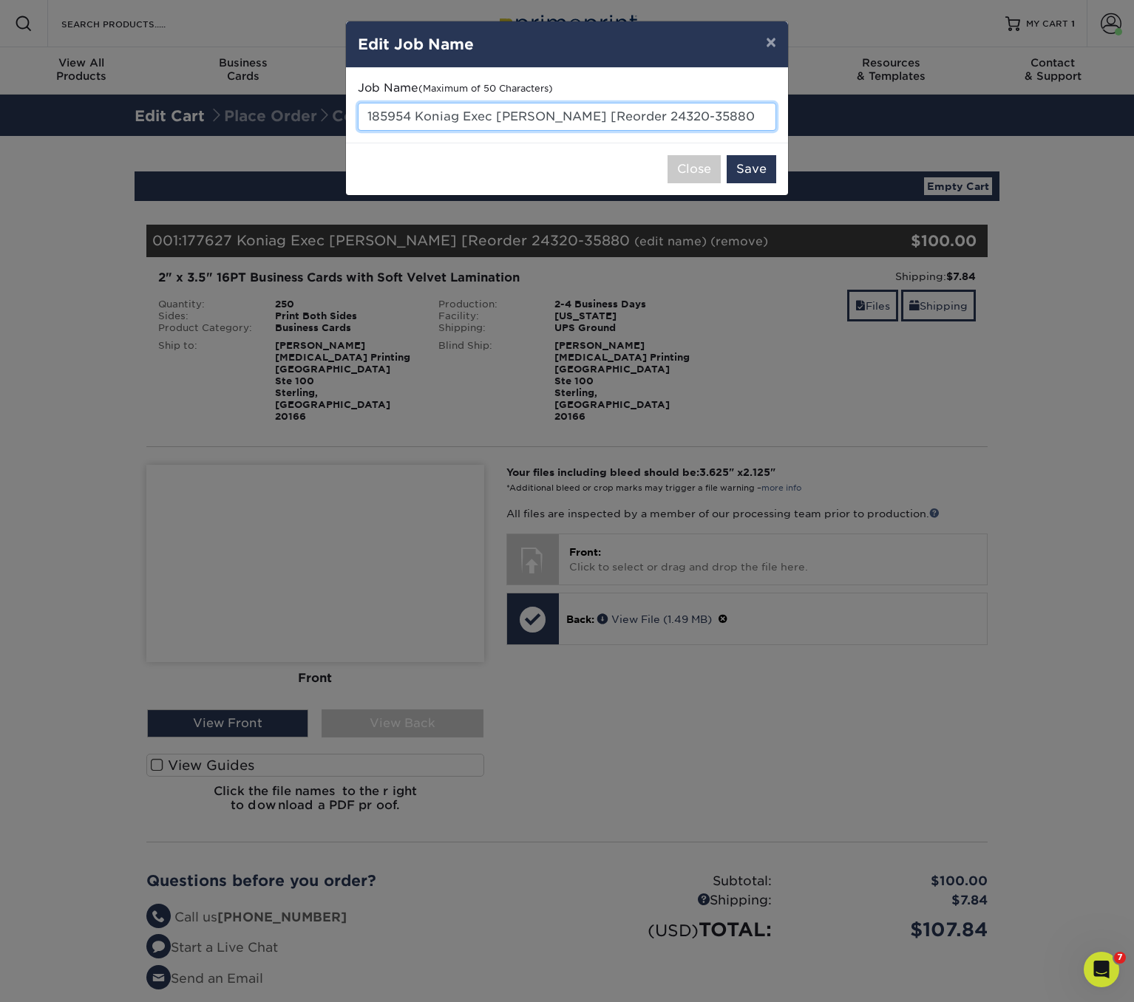
click at [561, 113] on input "185954 Koniag Exec Matt Carle [Reorder 24320-35880" at bounding box center [567, 117] width 418 height 28
drag, startPoint x: 563, startPoint y: 116, endPoint x: 715, endPoint y: 115, distance: 152.3
click at [715, 115] on input "185954 Koniag Exec Matt Carle [Reorder 24320-35880" at bounding box center [567, 117] width 418 height 28
type input "185954 Koniag Exec [PERSON_NAME] New Art"
click at [744, 163] on button "Save" at bounding box center [752, 169] width 50 height 28
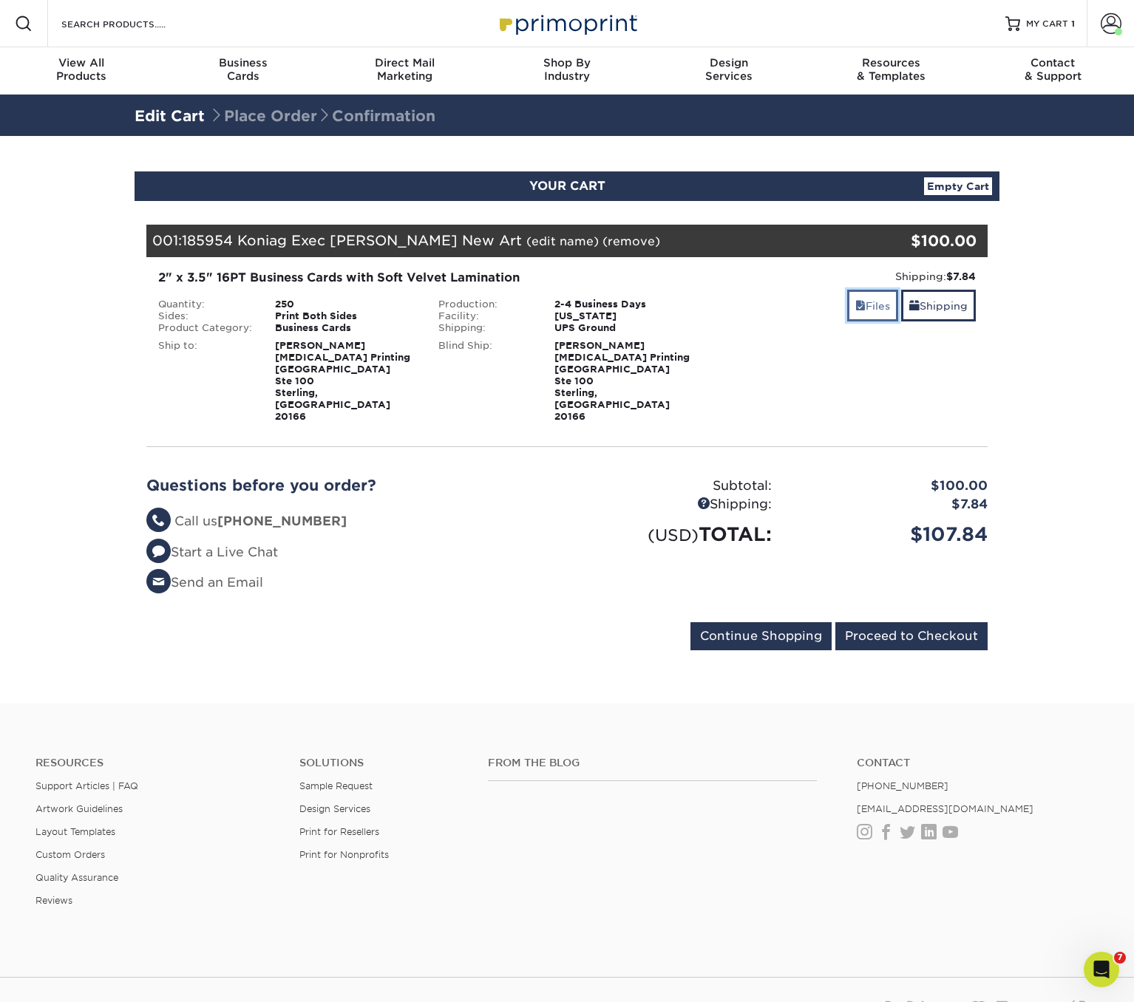
click at [872, 316] on link "Files" at bounding box center [872, 306] width 51 height 32
